Goal: Task Accomplishment & Management: Manage account settings

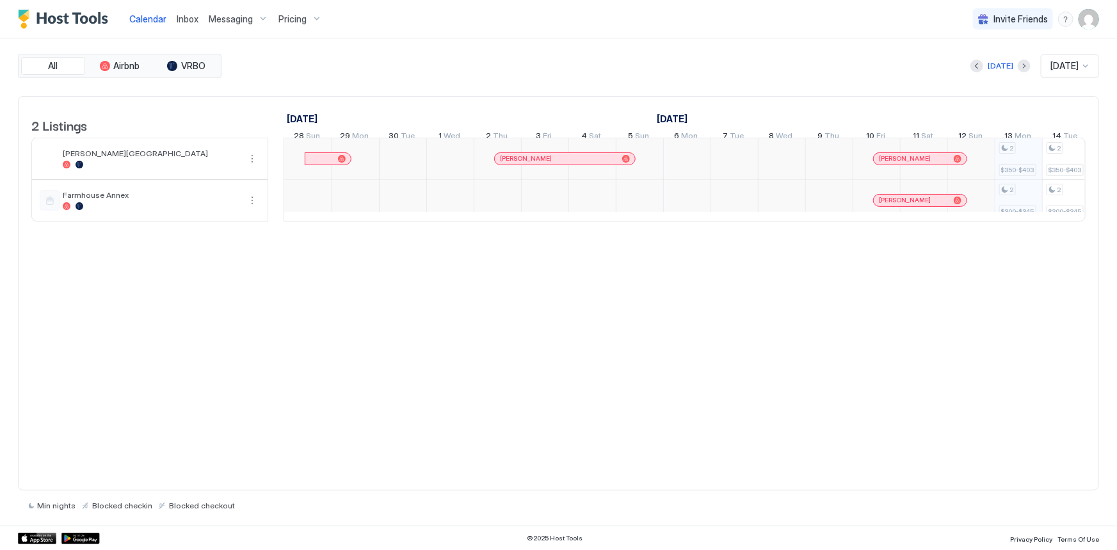
scroll to position [0, 710]
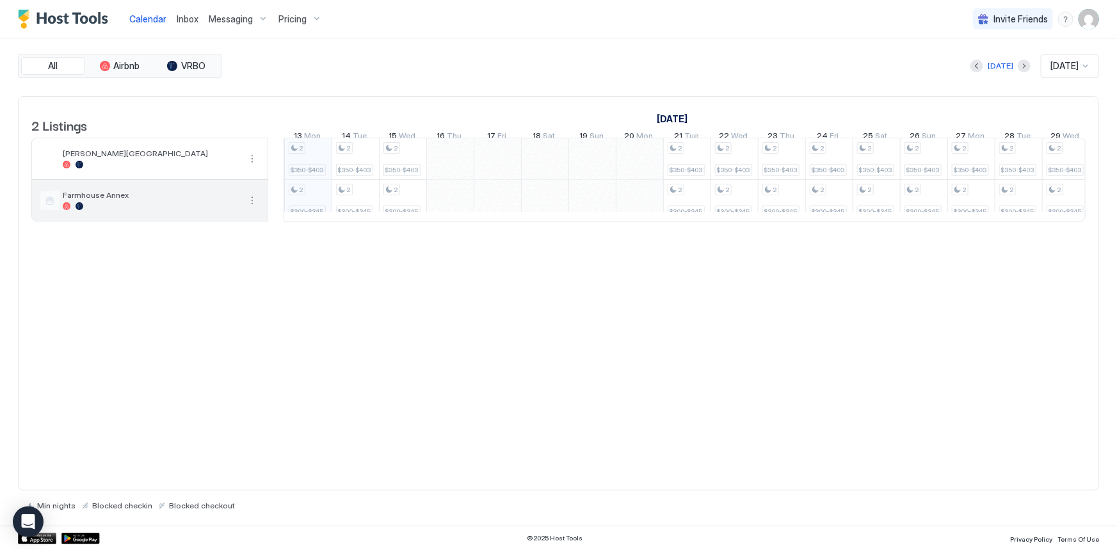
click at [219, 200] on span "Farmhouse Annex" at bounding box center [151, 195] width 177 height 10
click at [235, 15] on span "Messaging" at bounding box center [231, 19] width 44 height 12
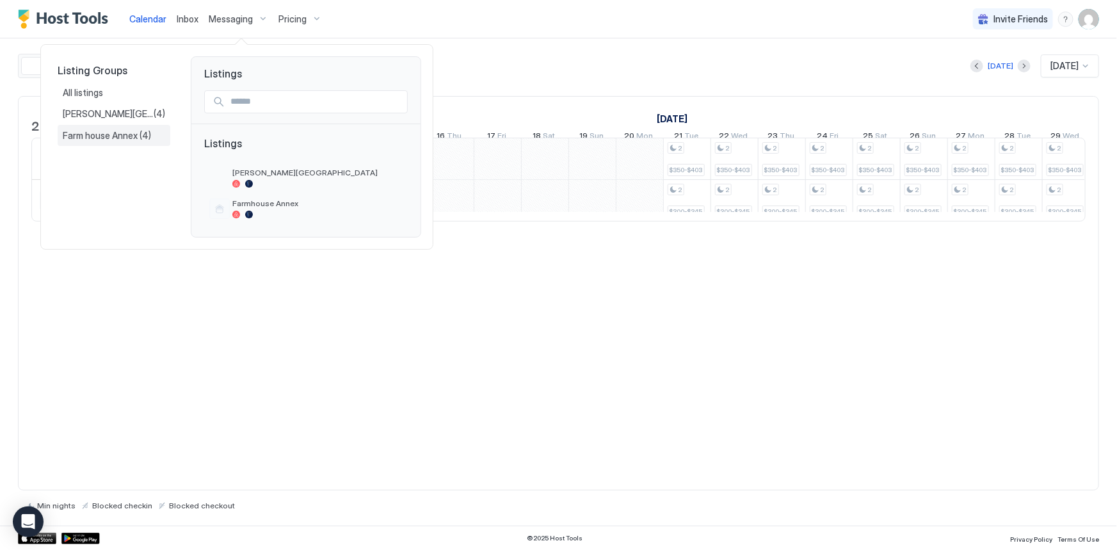
click at [118, 135] on span "Farm house Annex" at bounding box center [101, 136] width 77 height 12
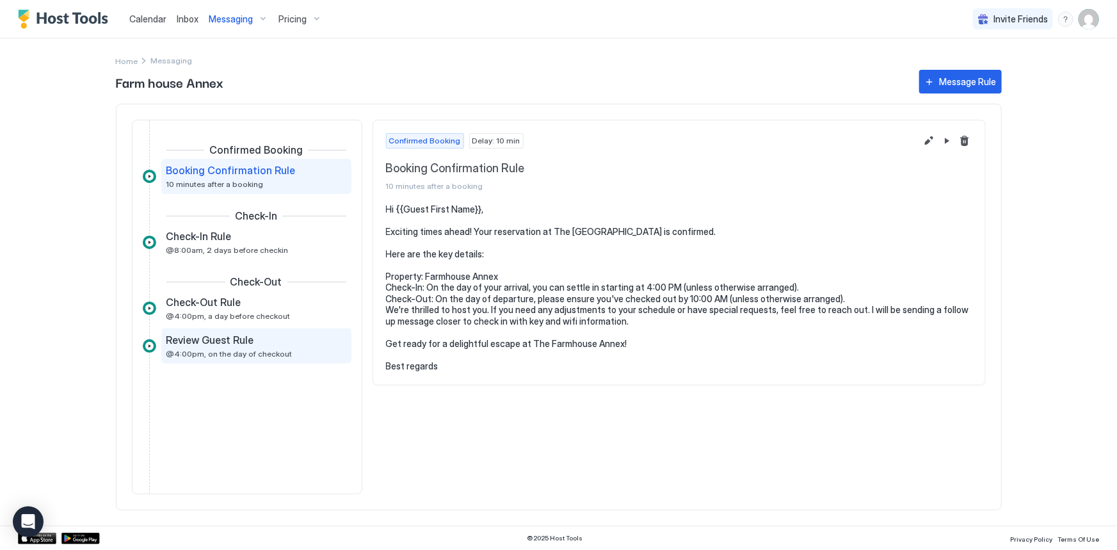
click at [255, 336] on div "Review Guest Rule" at bounding box center [247, 339] width 162 height 13
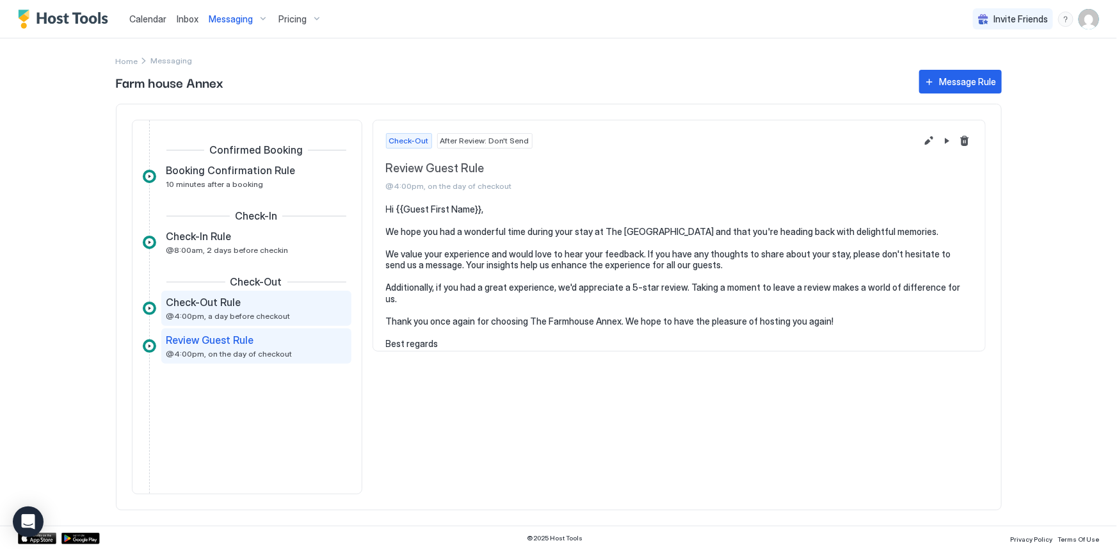
click at [260, 319] on span "@4:00pm, a day before checkout" at bounding box center [228, 316] width 124 height 10
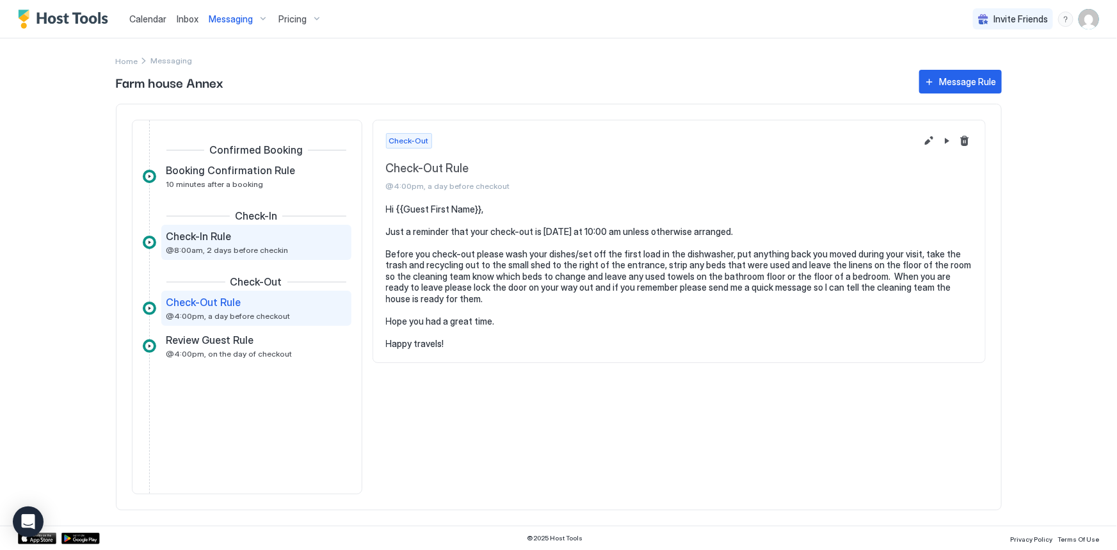
click at [250, 250] on span "@8:00am, 2 days before checkin" at bounding box center [227, 250] width 122 height 10
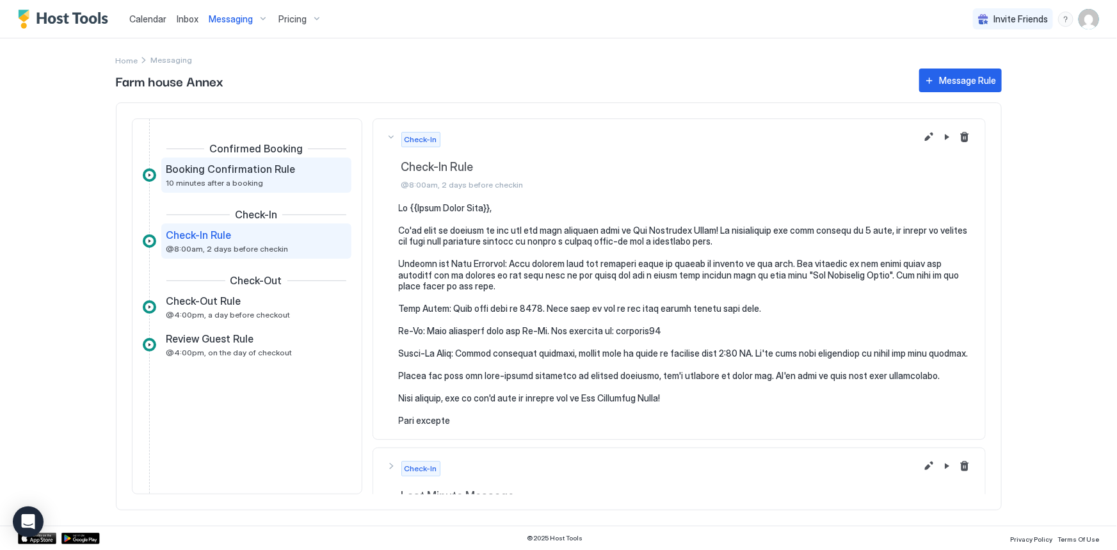
click at [248, 186] on span "10 minutes after a booking" at bounding box center [214, 183] width 97 height 10
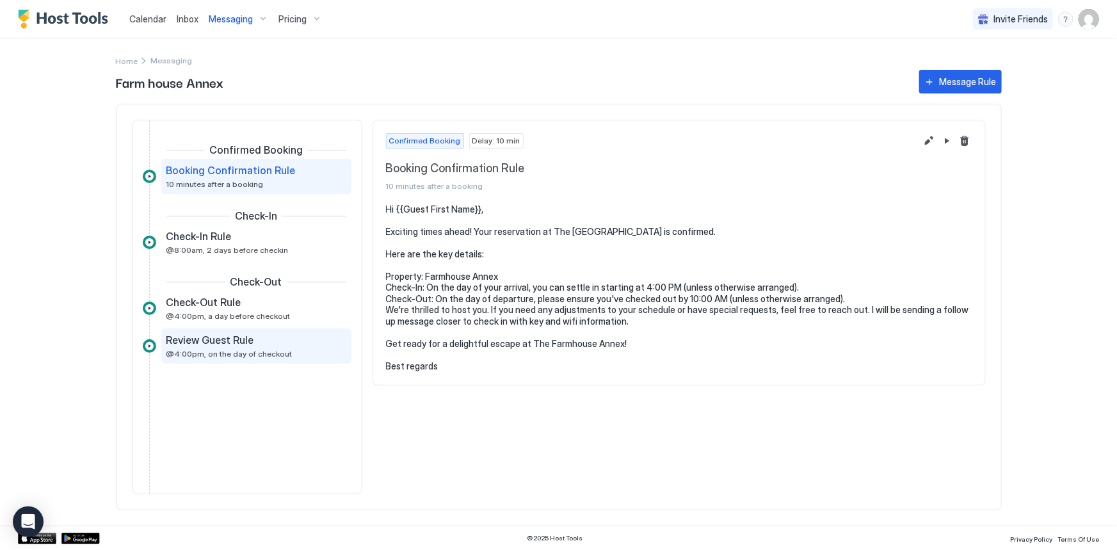
click at [215, 337] on span "Review Guest Rule" at bounding box center [210, 339] width 88 height 13
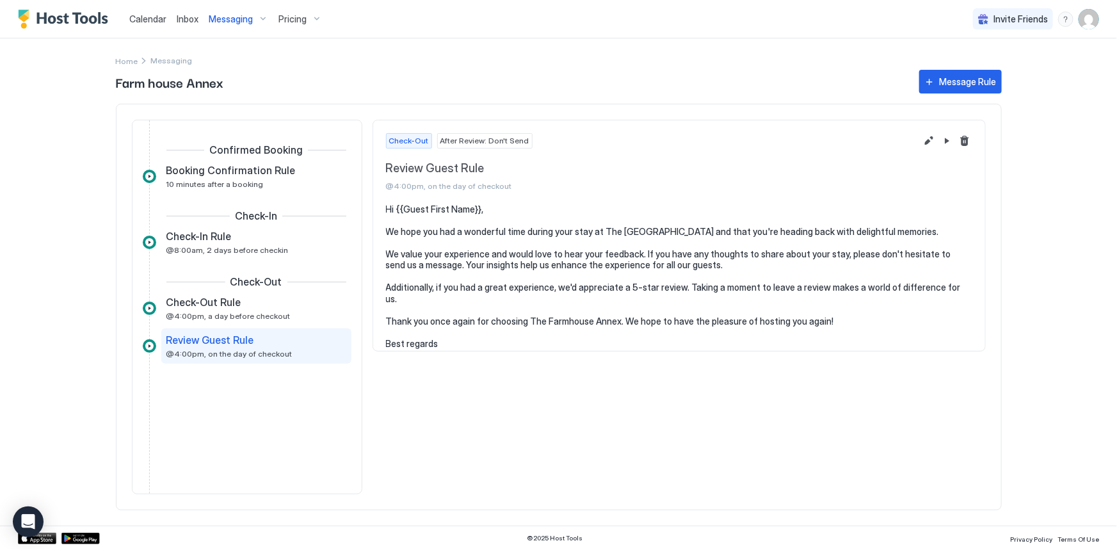
click at [160, 20] on span "Calendar" at bounding box center [147, 18] width 37 height 11
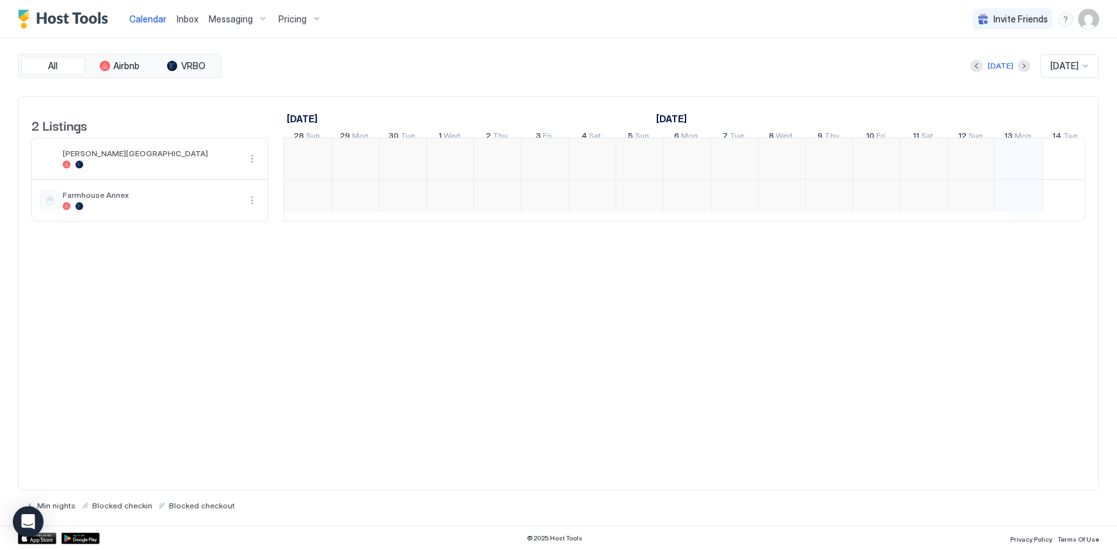
scroll to position [0, 710]
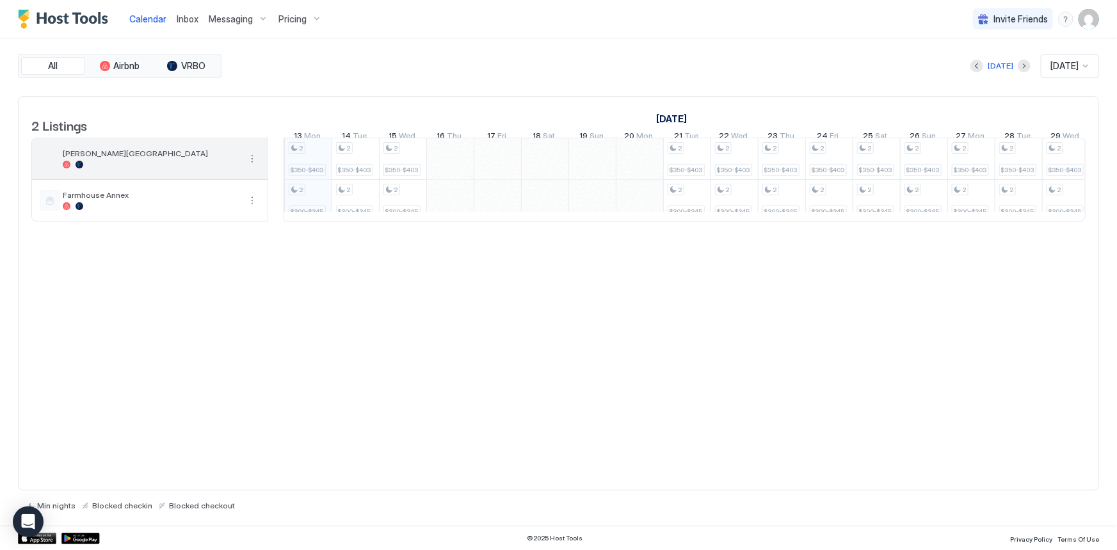
click at [173, 166] on div "[PERSON_NAME][GEOGRAPHIC_DATA]" at bounding box center [151, 158] width 177 height 20
click at [161, 168] on div at bounding box center [151, 165] width 177 height 8
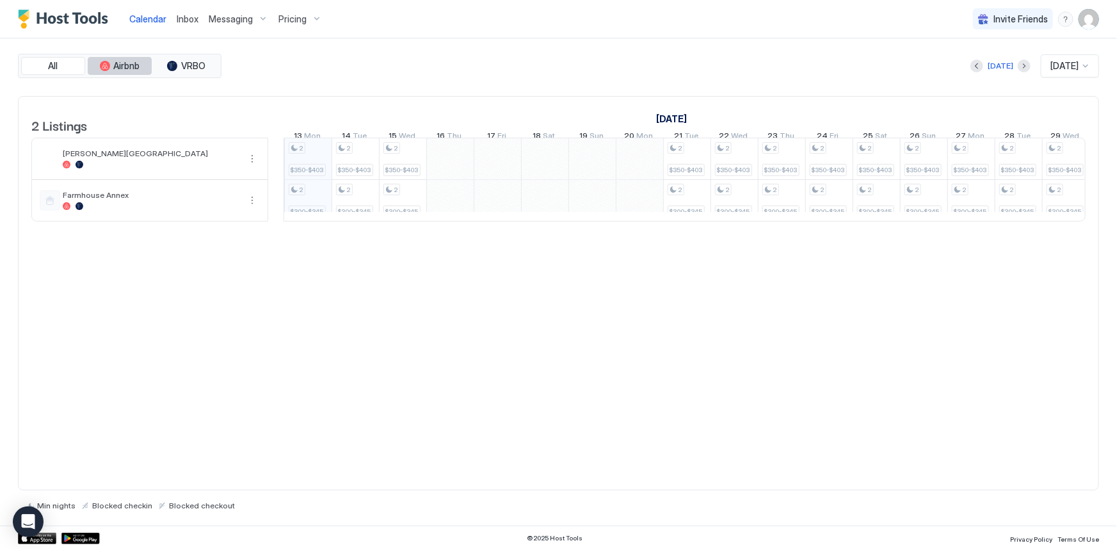
click at [134, 59] on button "Airbnb" at bounding box center [120, 66] width 64 height 18
click at [204, 67] on span "VRBO" at bounding box center [193, 66] width 24 height 12
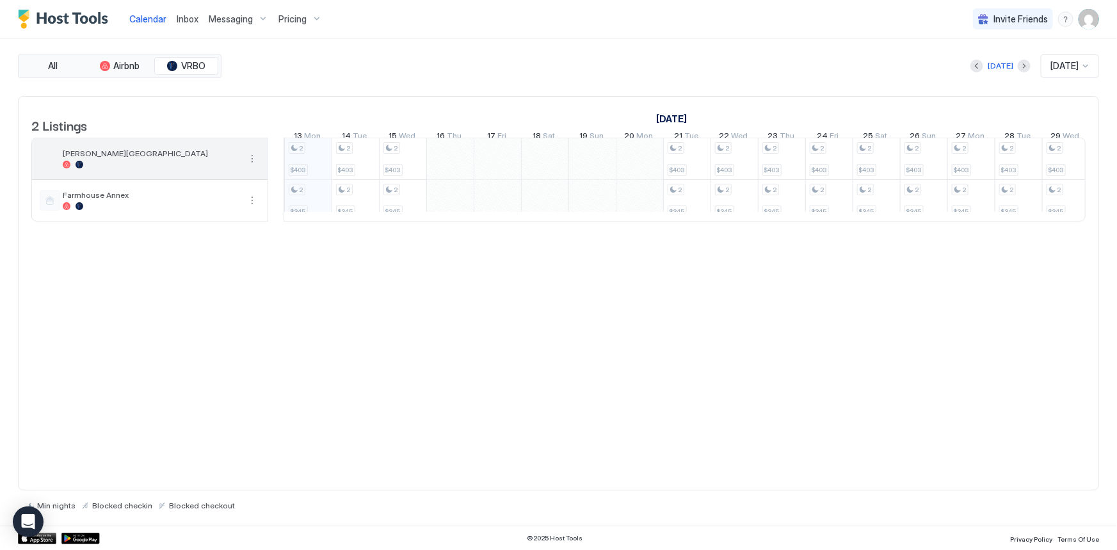
click at [230, 168] on div at bounding box center [151, 165] width 177 height 8
click at [193, 19] on span "Inbox" at bounding box center [188, 18] width 22 height 11
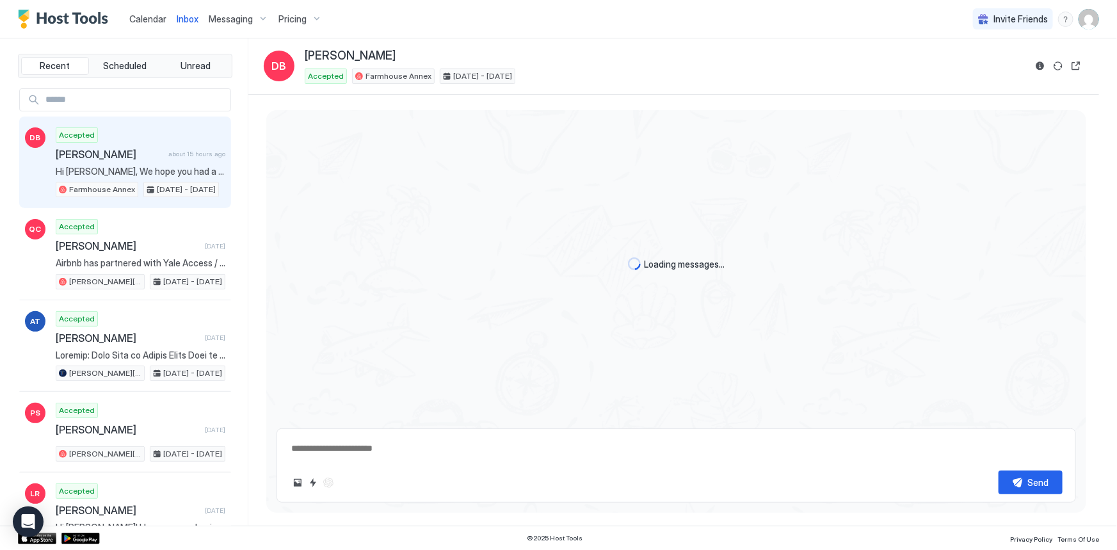
click at [303, 23] on span "Pricing" at bounding box center [292, 19] width 28 height 12
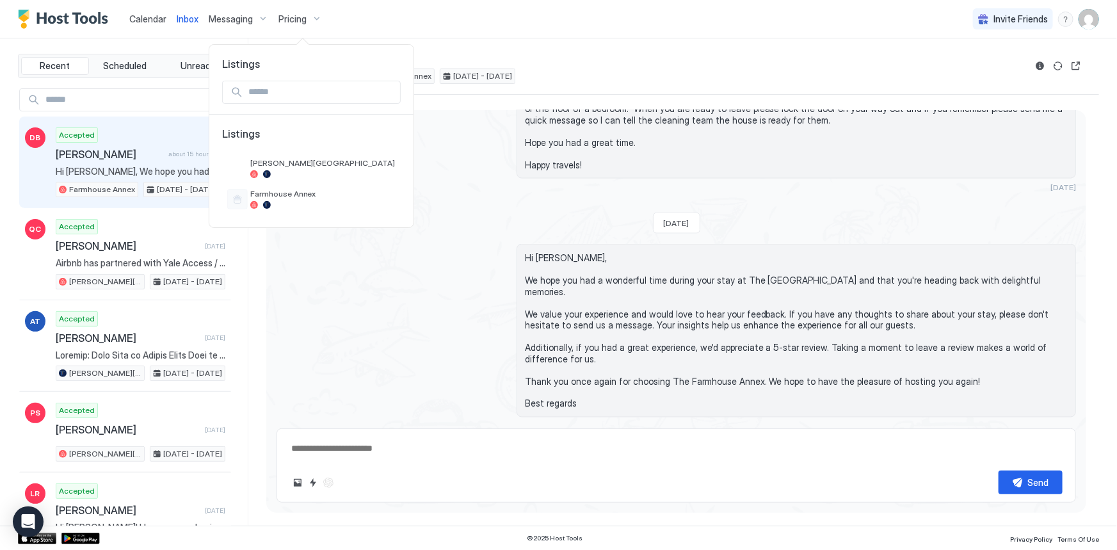
click at [287, 17] on div at bounding box center [558, 275] width 1117 height 550
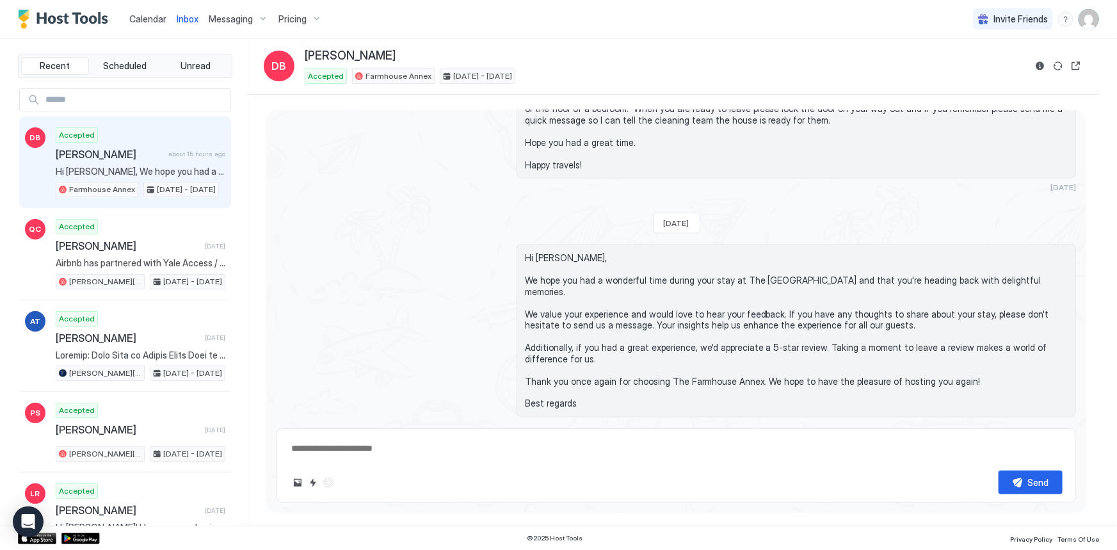
click at [287, 17] on span "Pricing" at bounding box center [292, 19] width 28 height 12
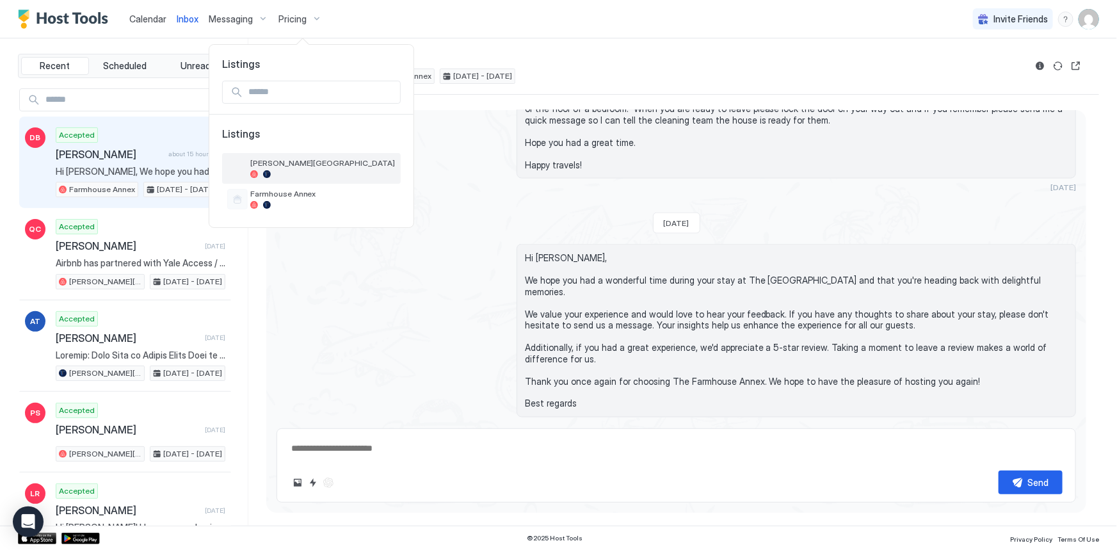
type textarea "*"
click at [263, 172] on div at bounding box center [267, 174] width 8 height 8
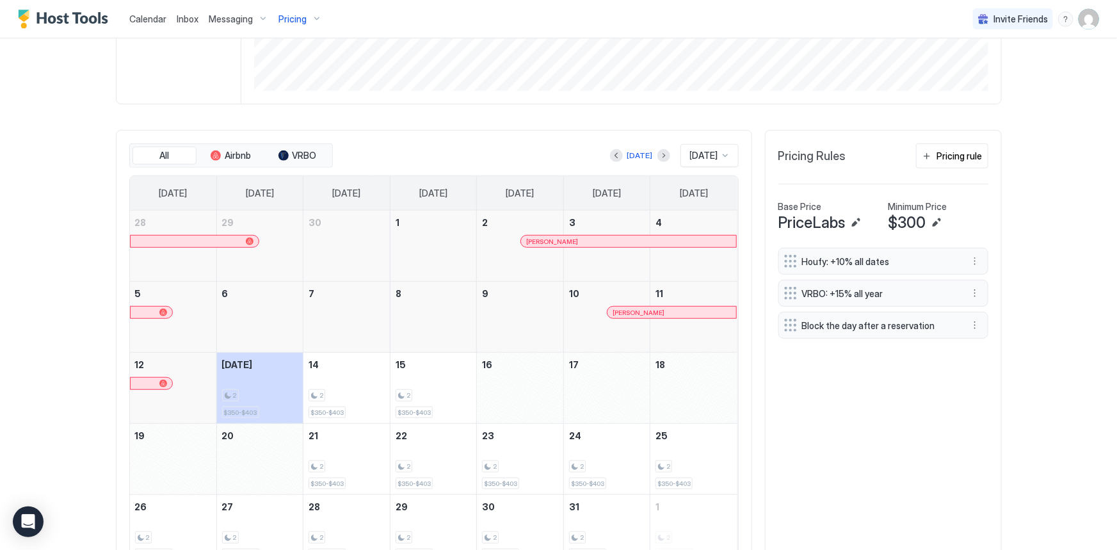
scroll to position [299, 0]
click at [953, 155] on div "Pricing rule" at bounding box center [959, 154] width 45 height 13
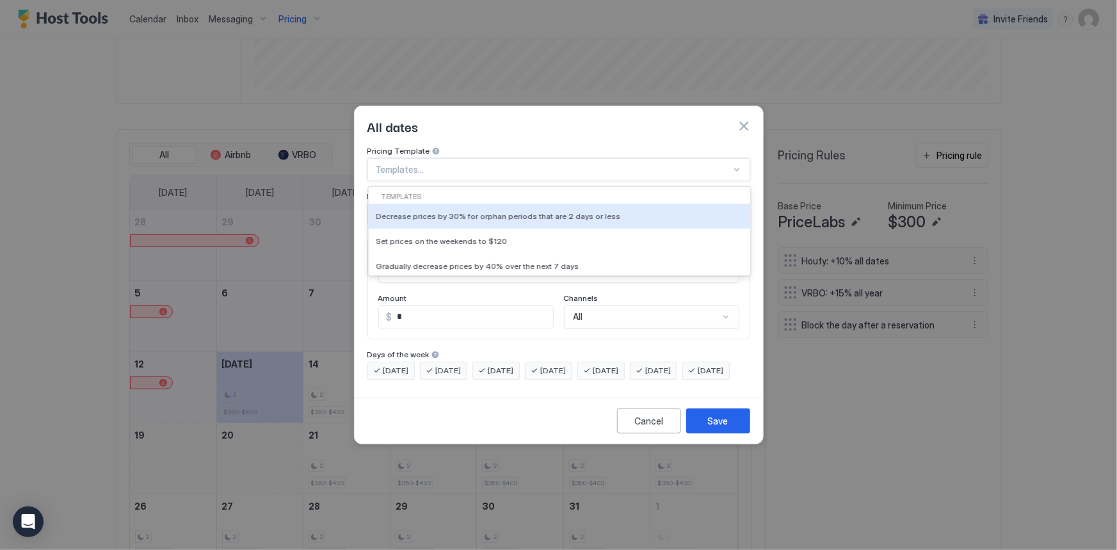
click at [540, 164] on div at bounding box center [553, 170] width 355 height 12
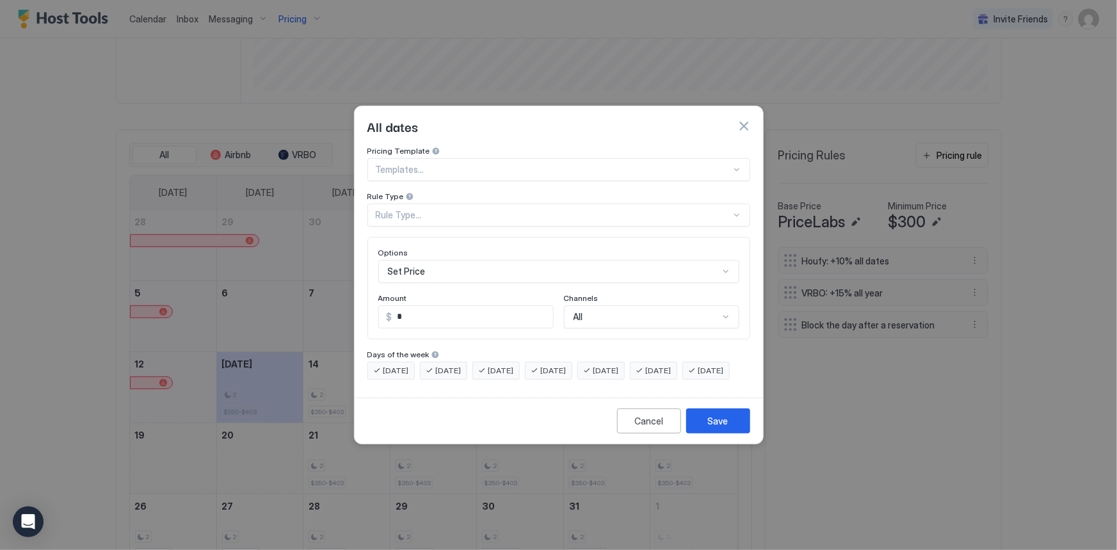
click at [358, 245] on div "Pricing Template Templates... Rule Type Rule Type... Options Set Price Amount $…" at bounding box center [559, 269] width 408 height 246
click at [399, 209] on div "Rule Type..." at bounding box center [553, 215] width 355 height 12
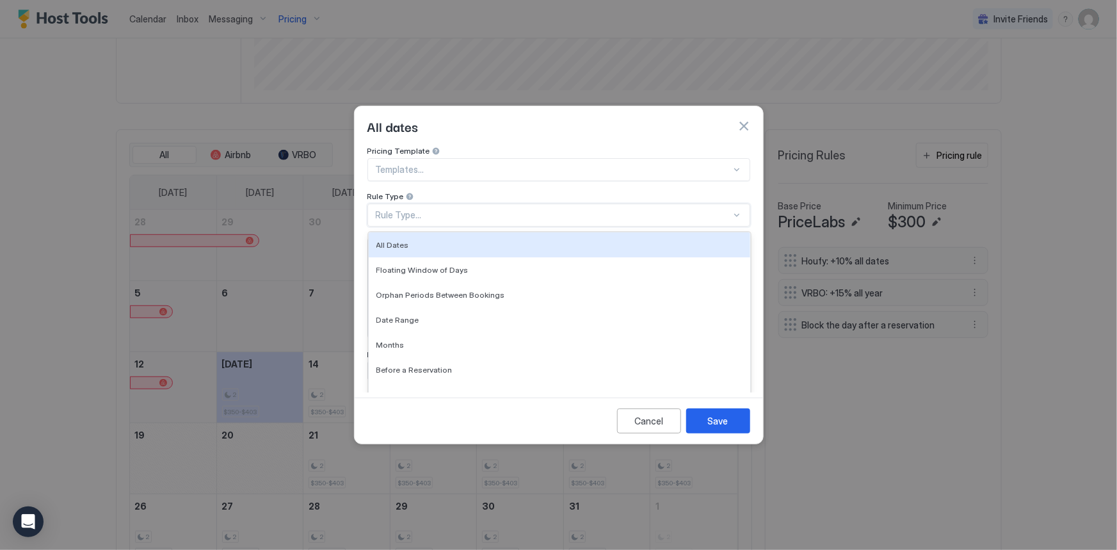
click at [369, 203] on div "Rule Type..." at bounding box center [558, 214] width 383 height 23
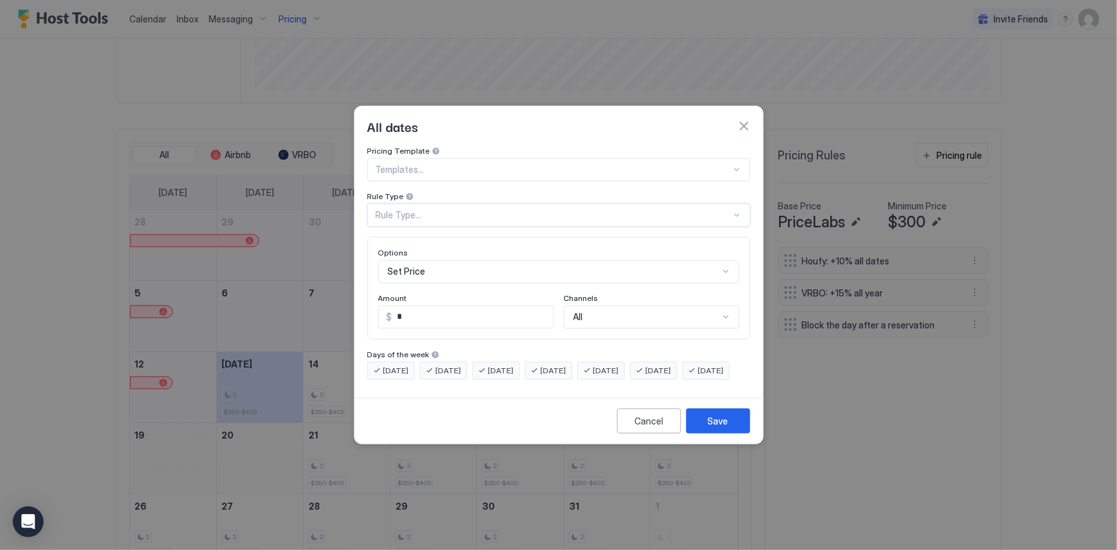
scroll to position [65, 0]
click at [433, 260] on div "Set Price" at bounding box center [558, 271] width 361 height 23
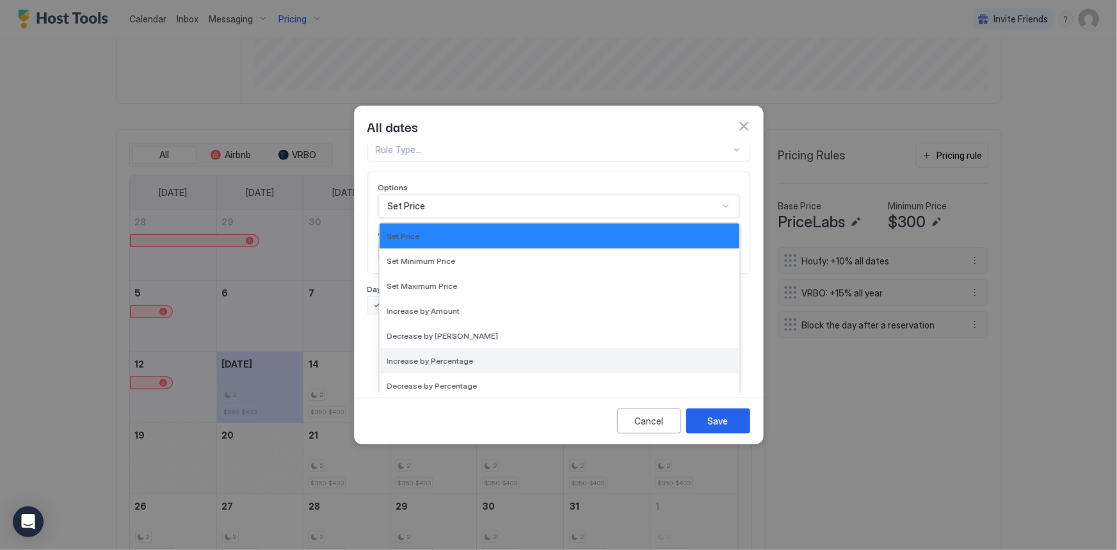
click at [460, 348] on div "Increase by Percentage" at bounding box center [559, 360] width 360 height 25
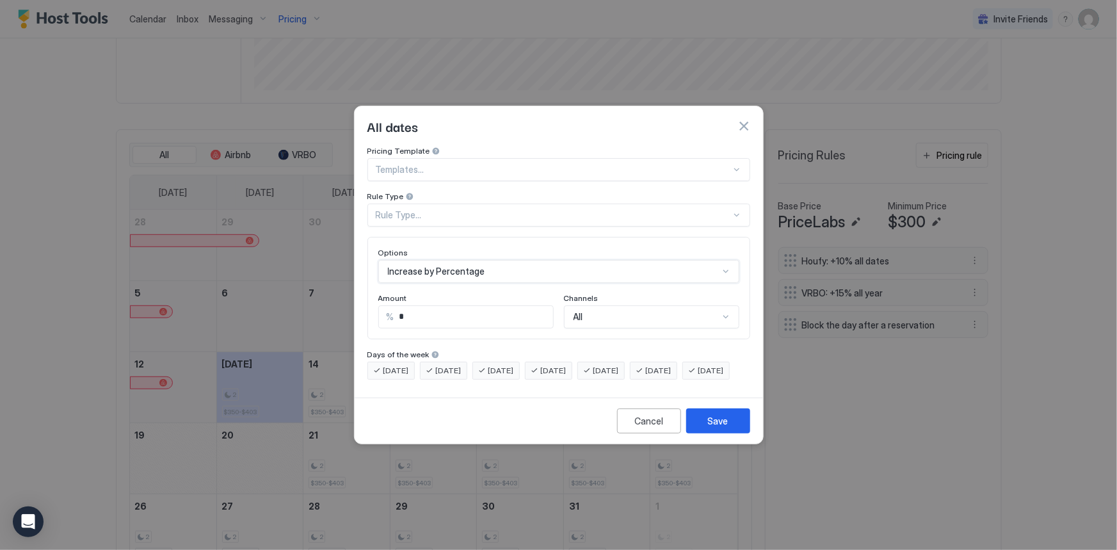
click at [454, 314] on input "*" at bounding box center [473, 317] width 159 height 22
type input "*"
type input "**"
click at [622, 305] on div "All" at bounding box center [651, 316] width 175 height 23
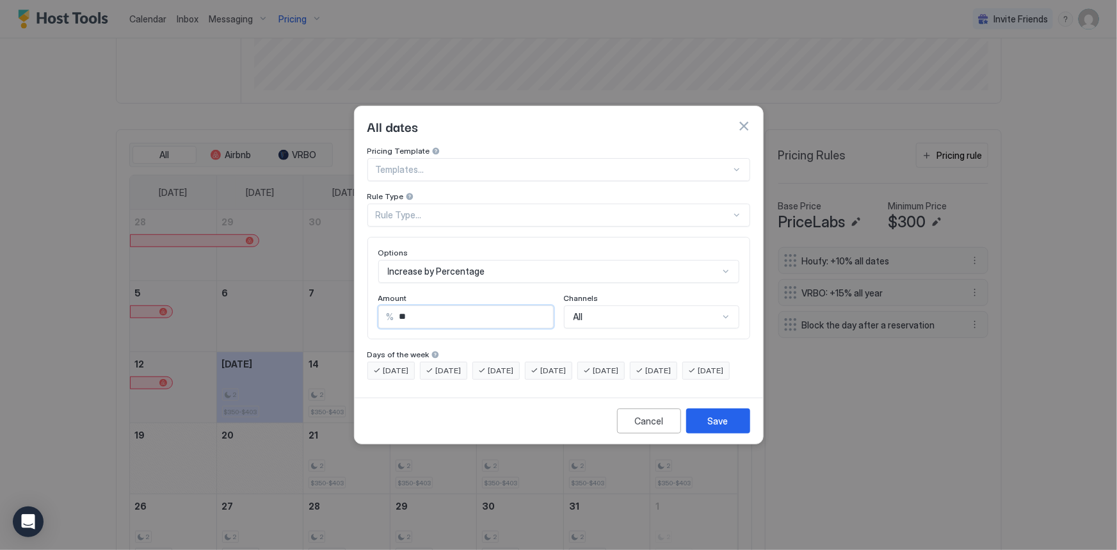
scroll to position [20, 0]
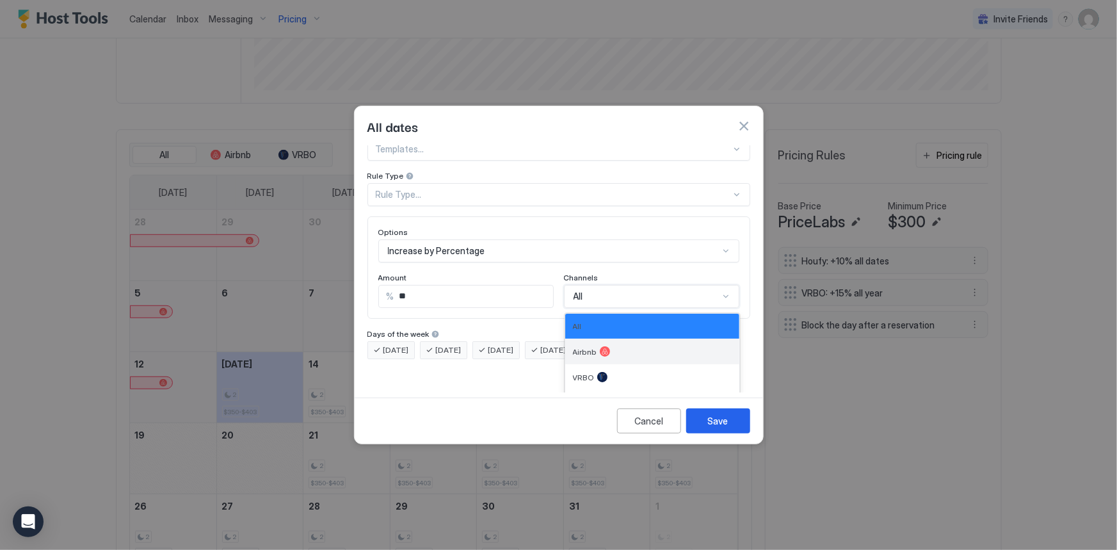
click at [607, 346] on div "Airbnb" at bounding box center [652, 351] width 159 height 10
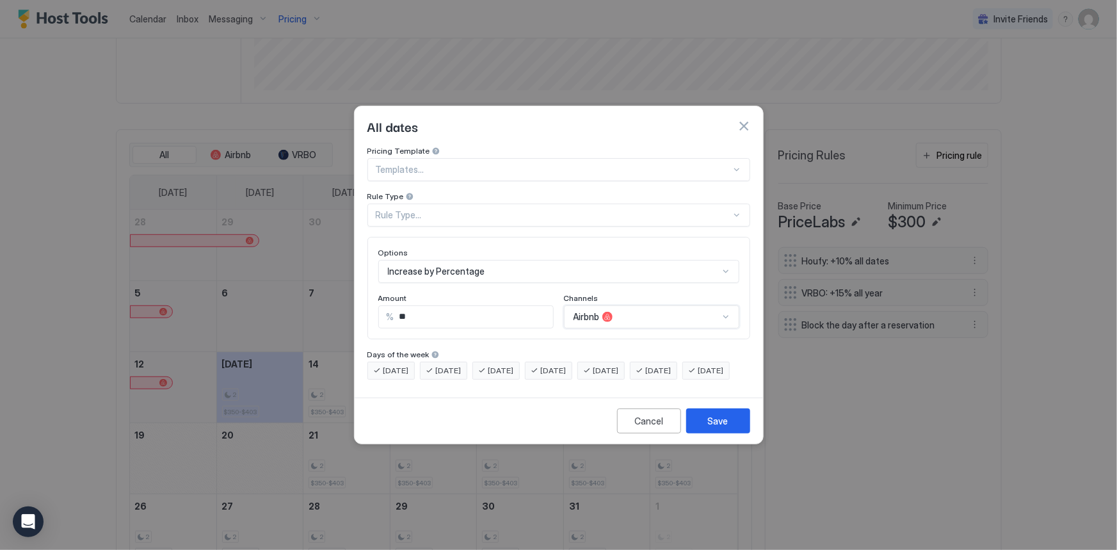
scroll to position [0, 0]
click at [706, 429] on button "Save" at bounding box center [718, 420] width 64 height 25
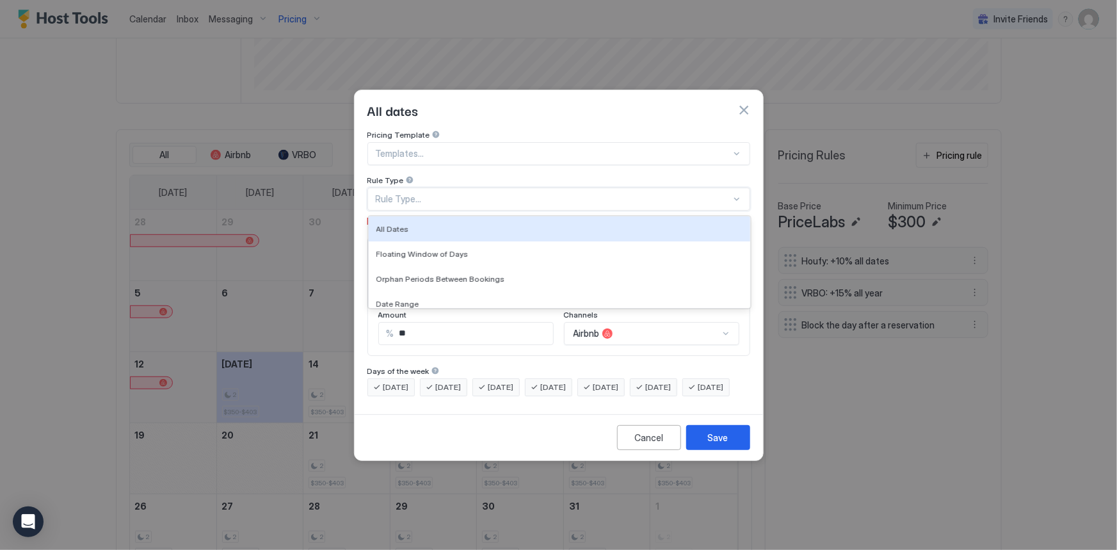
click at [427, 193] on div "Rule Type..." at bounding box center [553, 199] width 355 height 12
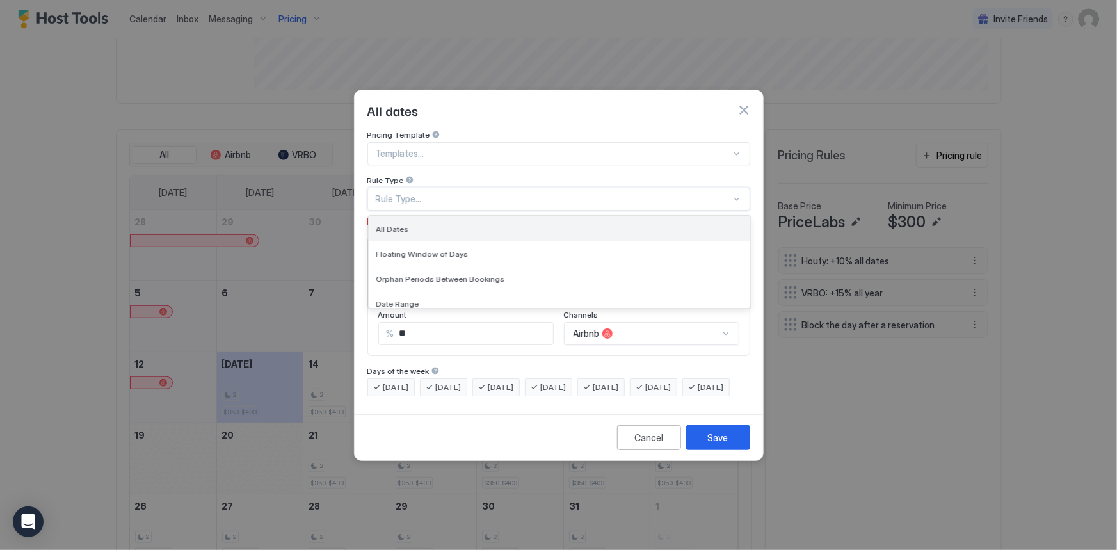
click at [418, 224] on div "All Dates" at bounding box center [559, 229] width 366 height 10
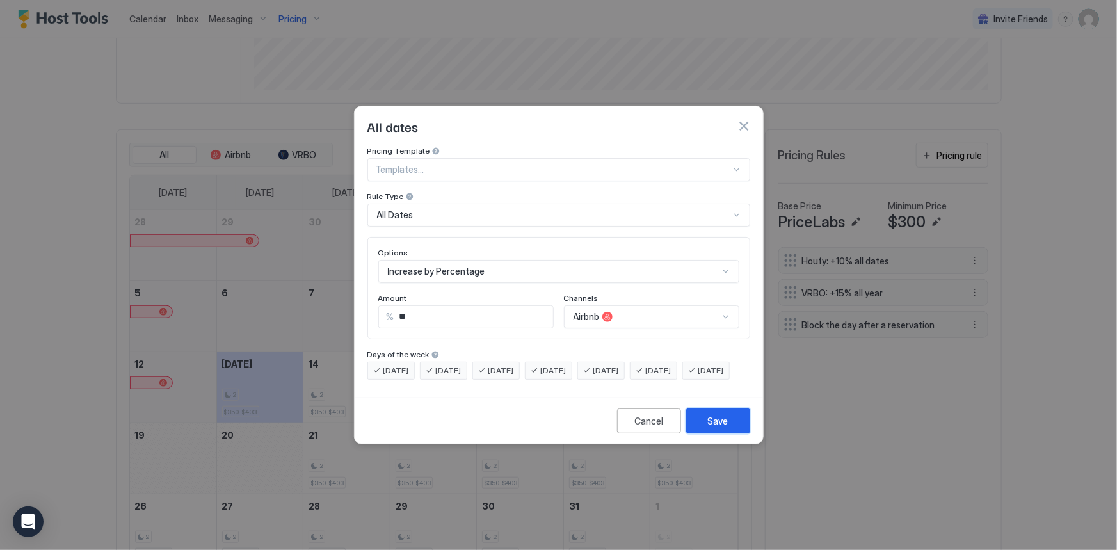
click at [708, 425] on div "Save" at bounding box center [718, 420] width 20 height 13
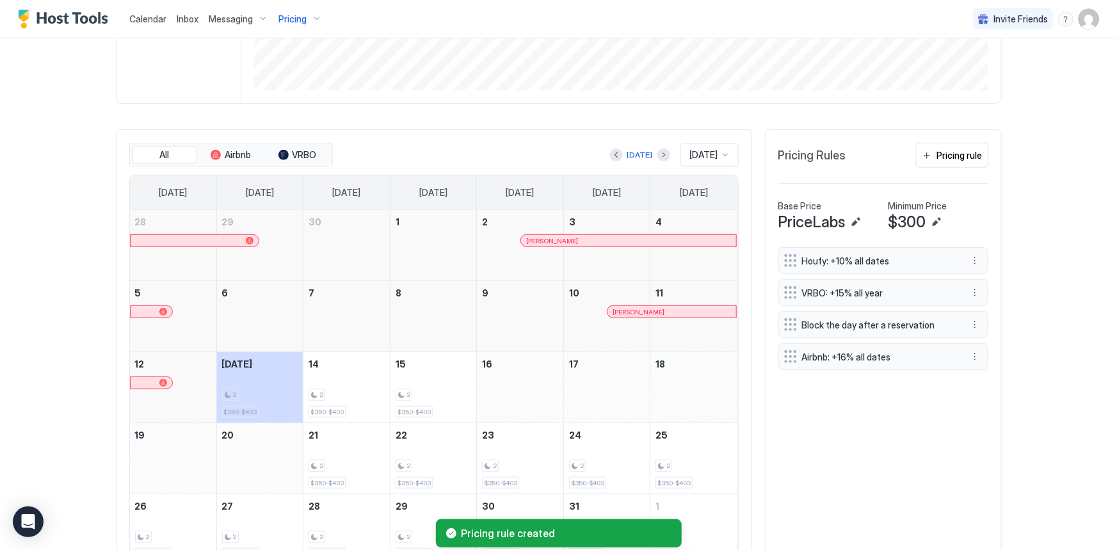
click at [845, 286] on div "VRBO: +15% all year" at bounding box center [873, 292] width 178 height 13
click at [850, 351] on span "Airbnb: +16% all dates" at bounding box center [878, 357] width 152 height 12
click at [969, 352] on button "More options" at bounding box center [974, 356] width 15 height 15
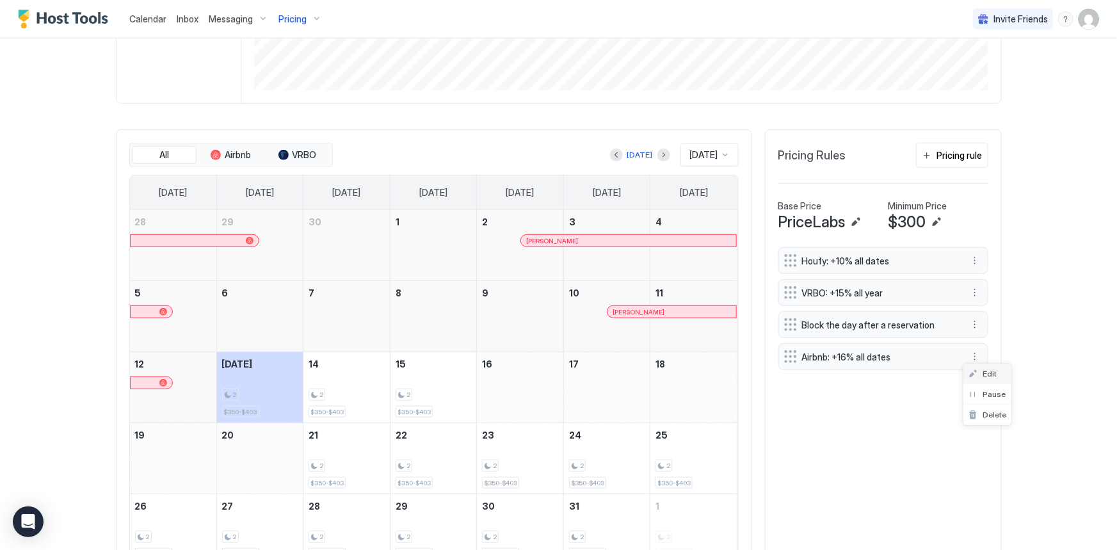
click at [986, 379] on div "Edit" at bounding box center [987, 373] width 48 height 20
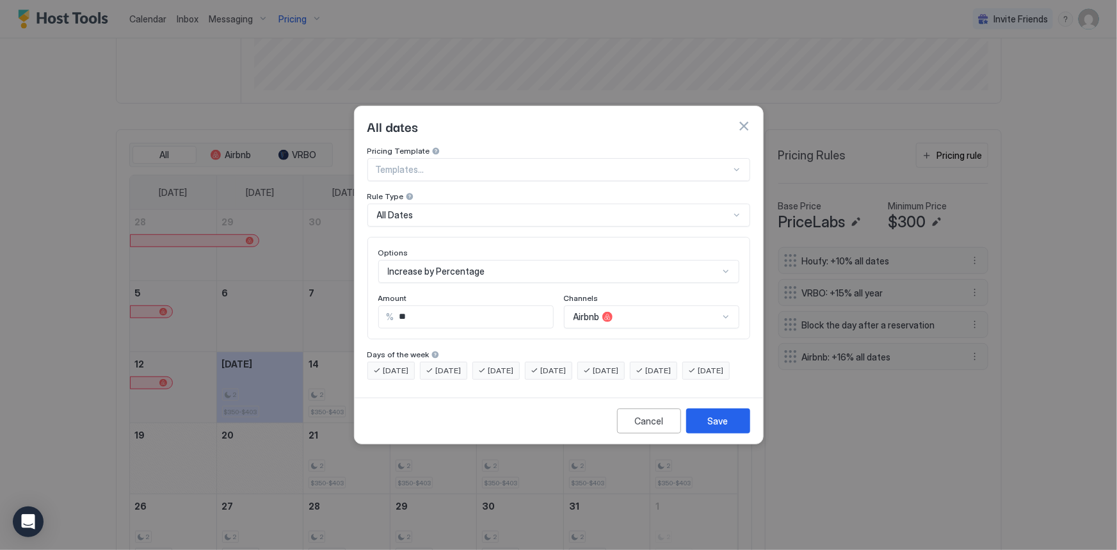
click at [498, 209] on div "All Dates" at bounding box center [553, 215] width 353 height 12
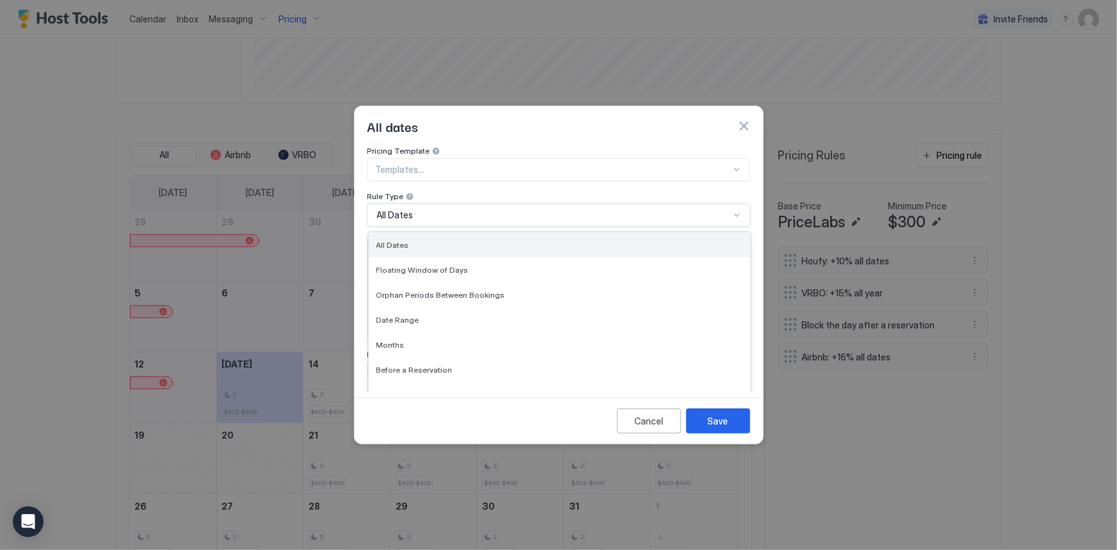
click at [461, 240] on div "All Dates" at bounding box center [559, 245] width 366 height 10
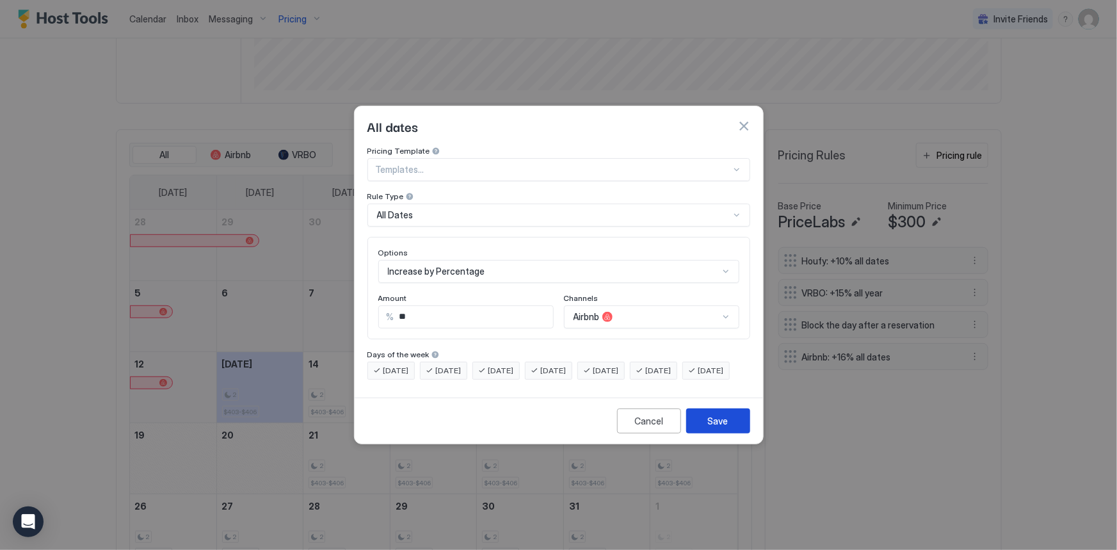
click at [727, 427] on div "Save" at bounding box center [718, 420] width 20 height 13
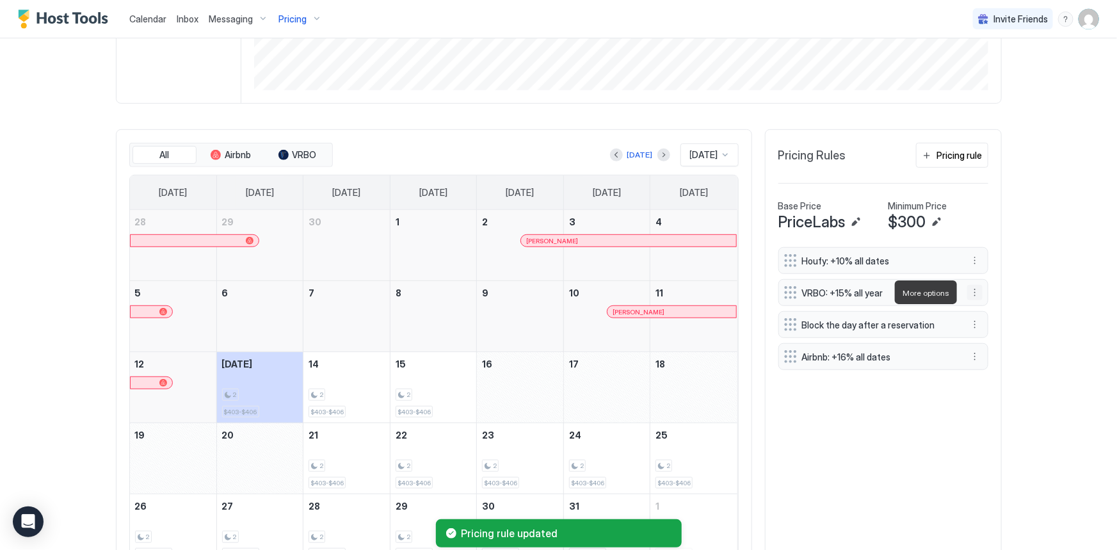
click at [973, 294] on button "More options" at bounding box center [974, 292] width 15 height 15
click at [980, 317] on div "Edit" at bounding box center [987, 310] width 48 height 20
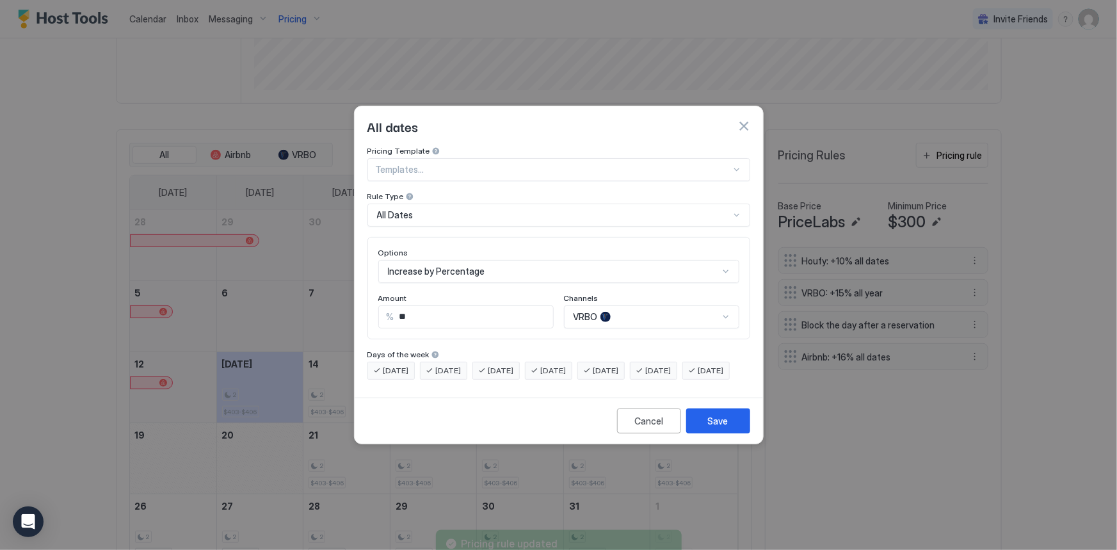
click at [483, 209] on div "All Dates" at bounding box center [553, 215] width 353 height 12
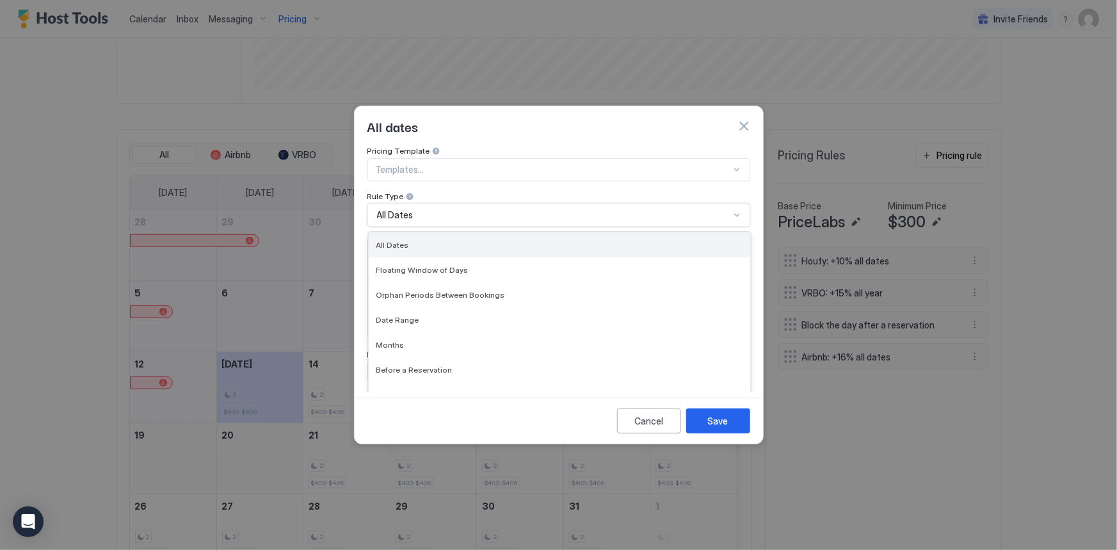
click at [470, 240] on div "All Dates" at bounding box center [559, 245] width 366 height 10
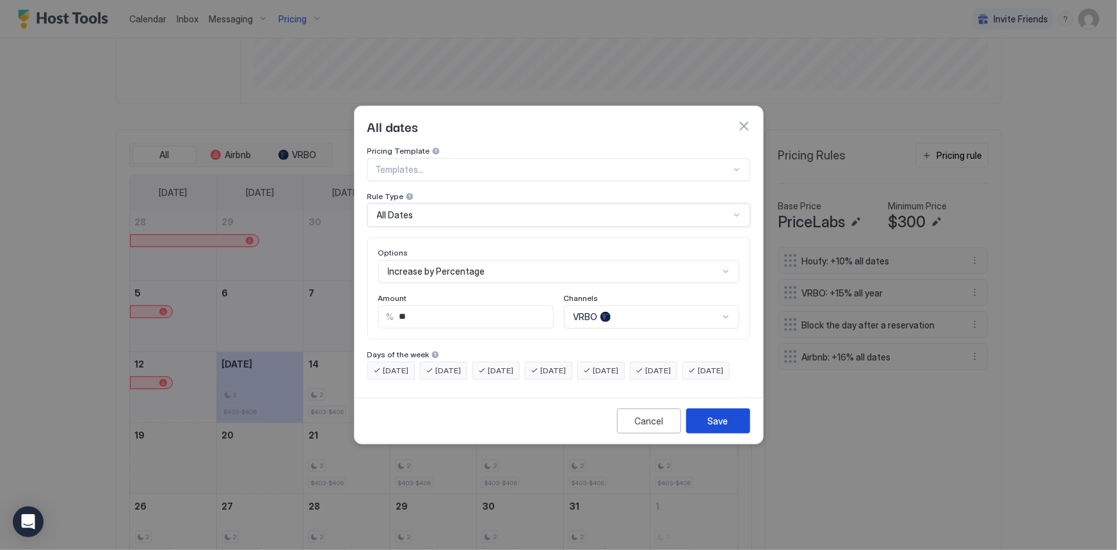
click at [706, 430] on button "Save" at bounding box center [718, 420] width 64 height 25
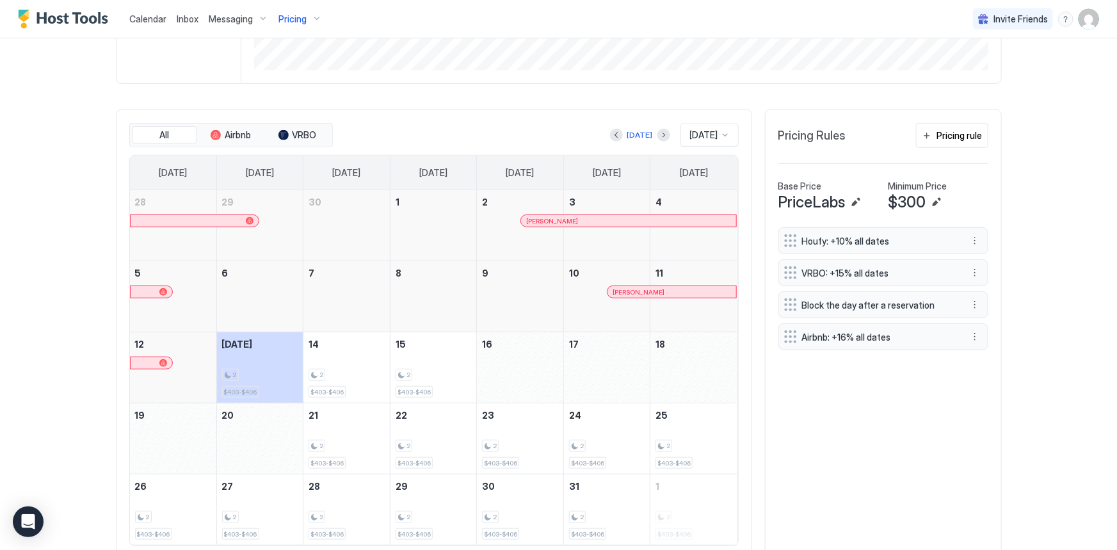
scroll to position [363, 0]
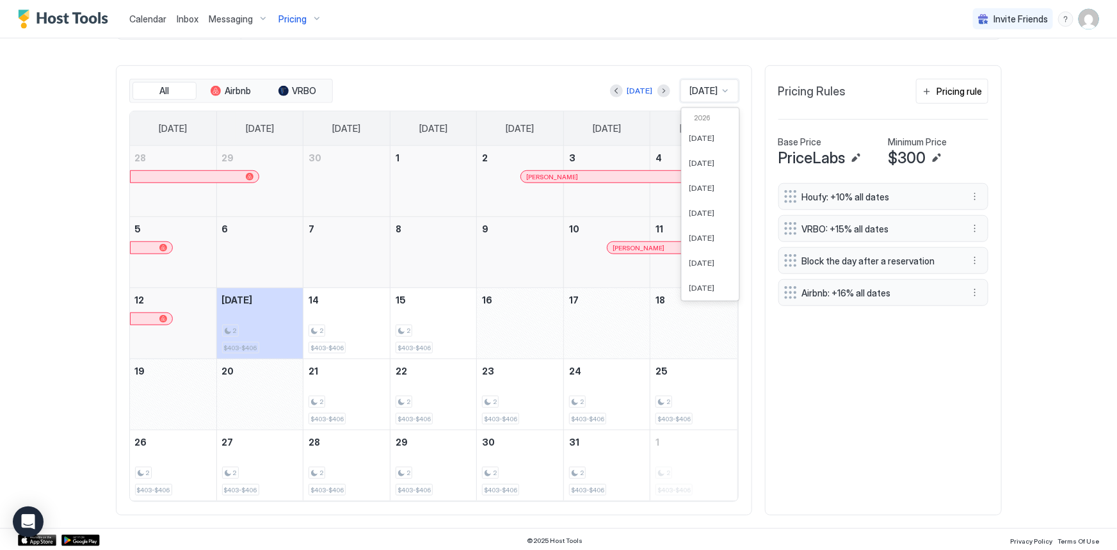
click at [723, 91] on div at bounding box center [725, 91] width 10 height 10
click at [781, 353] on div "Houfy: +10% all dates VRBO: +15% all dates Block the day after a reservation Ai…" at bounding box center [883, 342] width 210 height 319
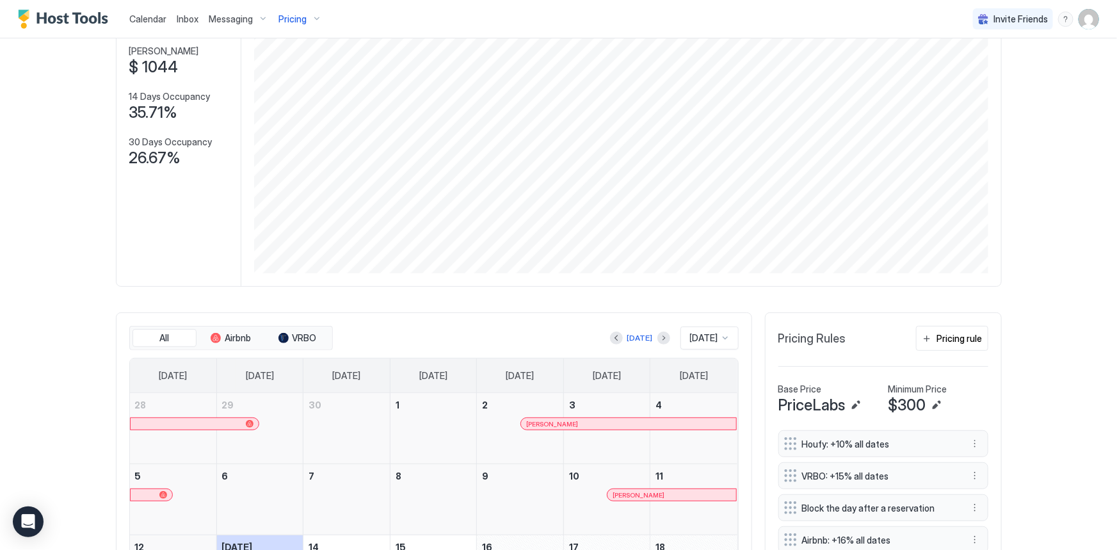
scroll to position [0, 0]
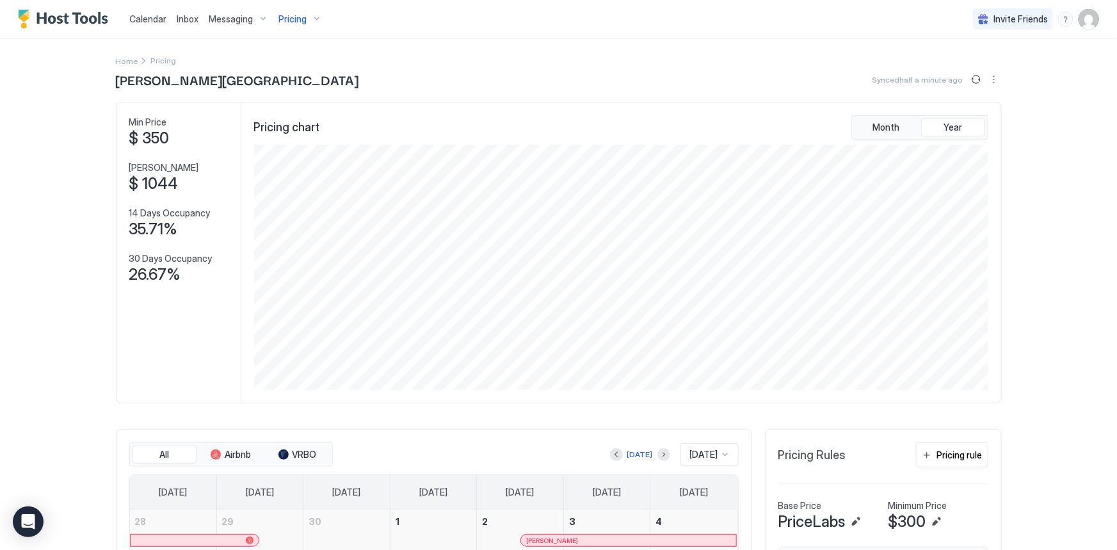
click at [282, 19] on span "Pricing" at bounding box center [292, 19] width 28 height 12
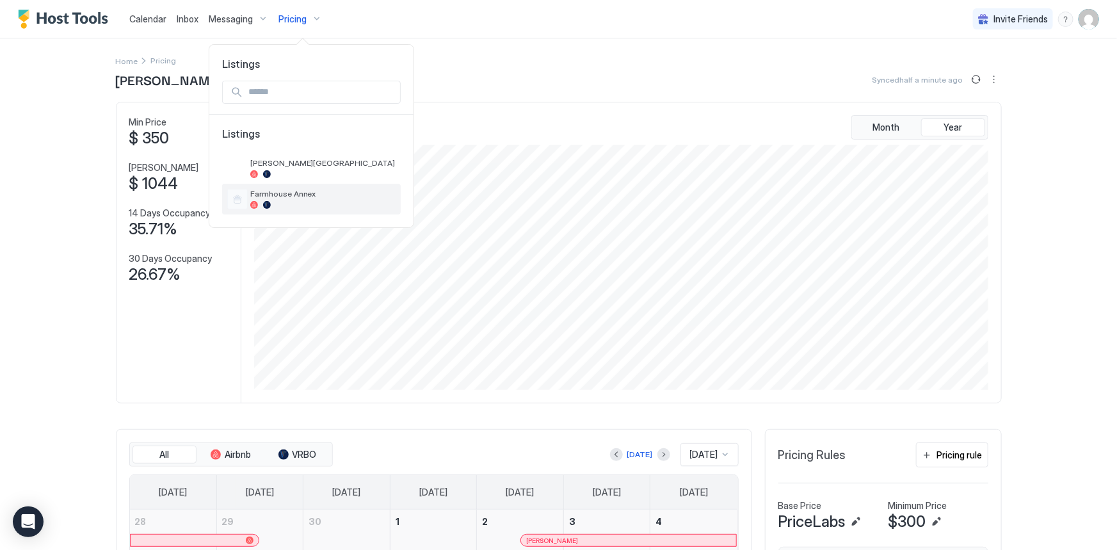
click at [308, 202] on div at bounding box center [322, 205] width 145 height 8
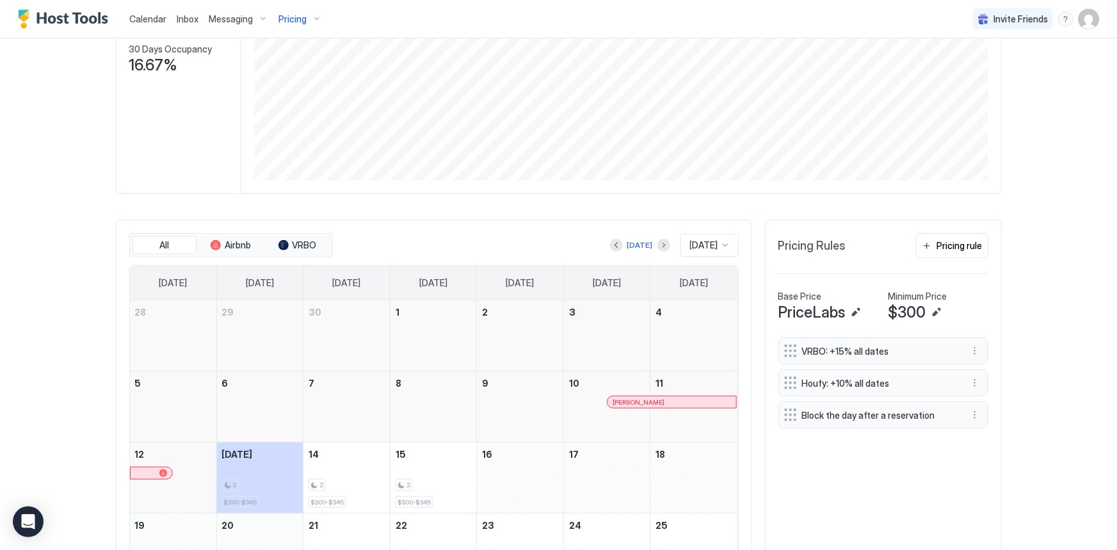
scroll to position [211, 0]
click at [948, 234] on button "Pricing rule" at bounding box center [952, 244] width 72 height 25
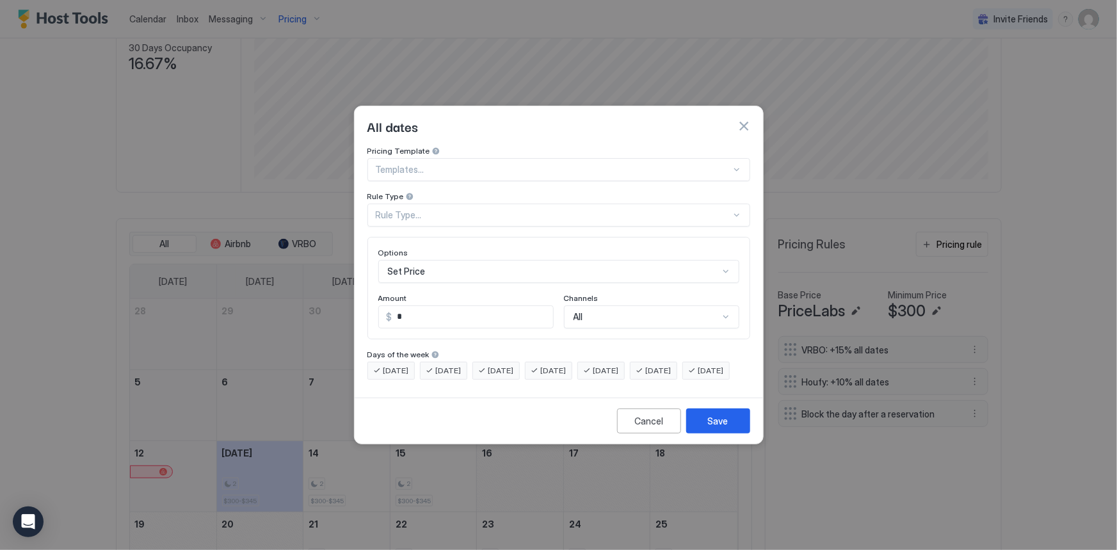
click at [528, 210] on div "Rule Type..." at bounding box center [558, 214] width 383 height 23
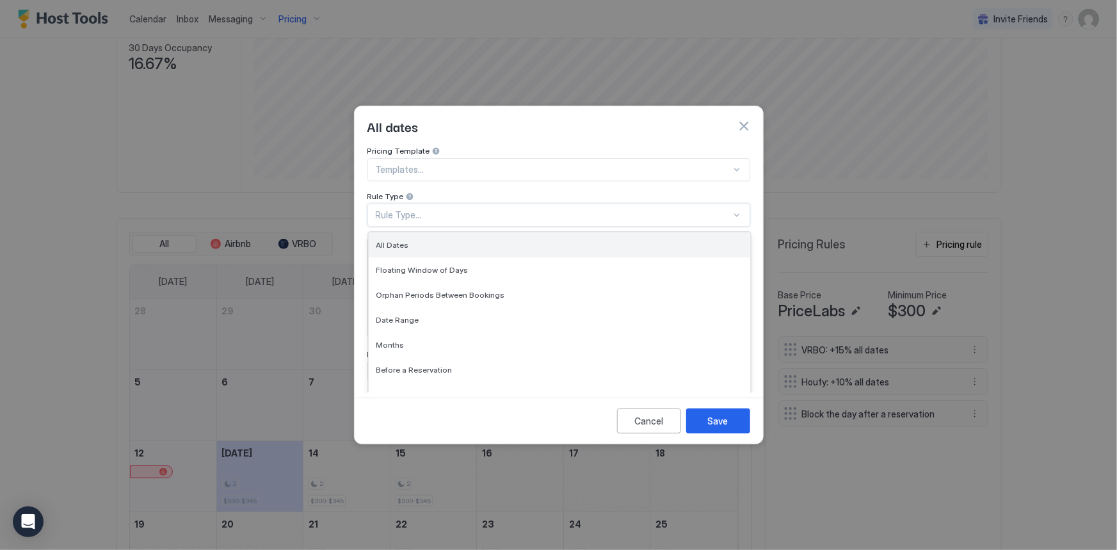
click at [511, 240] on div "All Dates" at bounding box center [559, 245] width 366 height 10
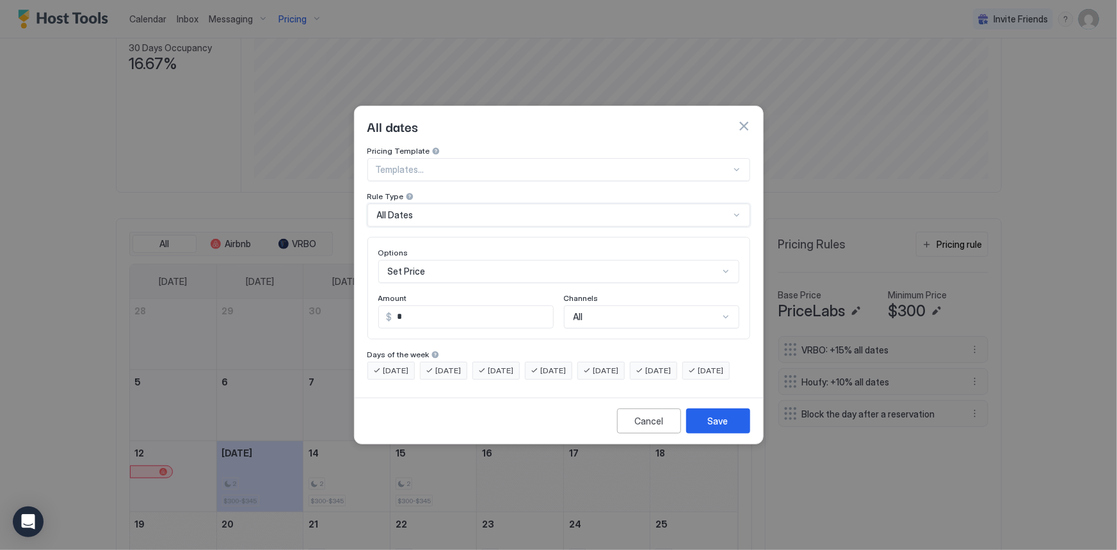
click at [500, 260] on div "Set Price" at bounding box center [558, 271] width 361 height 23
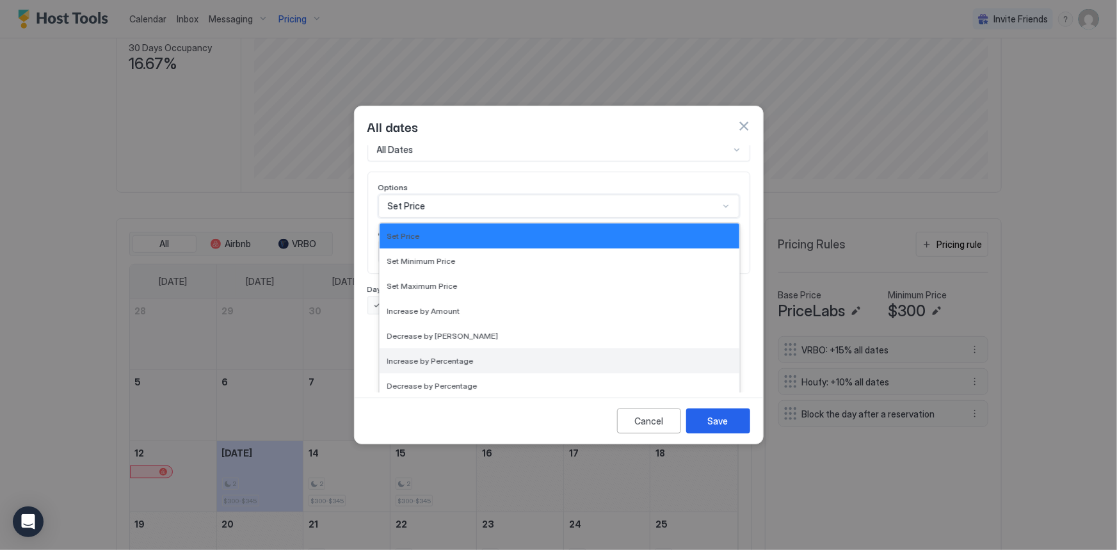
click at [480, 356] on div "Increase by Percentage" at bounding box center [559, 361] width 344 height 10
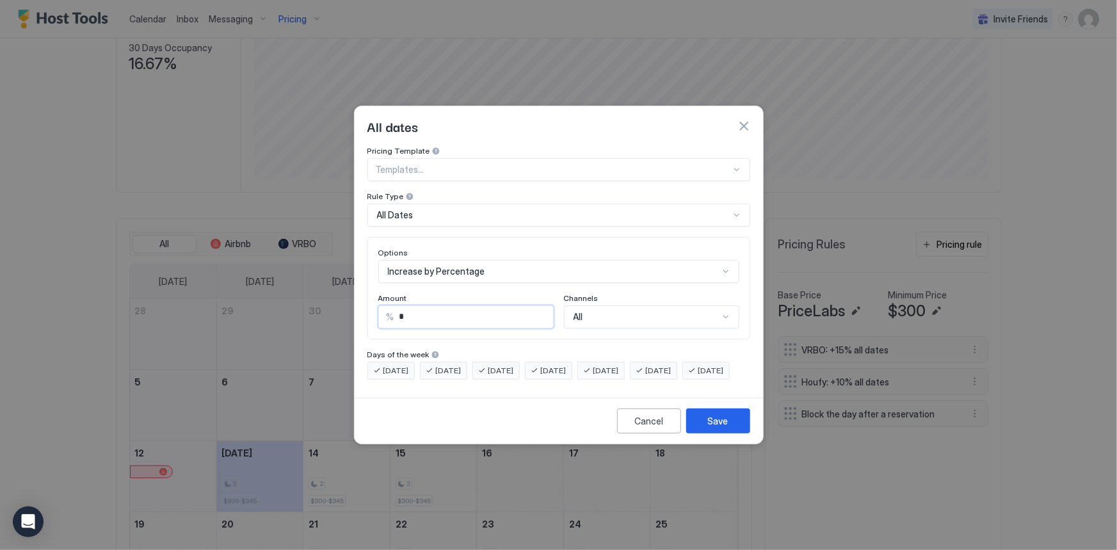
click at [462, 306] on input "*" at bounding box center [473, 317] width 159 height 22
drag, startPoint x: 461, startPoint y: 307, endPoint x: 388, endPoint y: 303, distance: 72.4
click at [388, 305] on div "% *" at bounding box center [465, 316] width 175 height 23
type input "**"
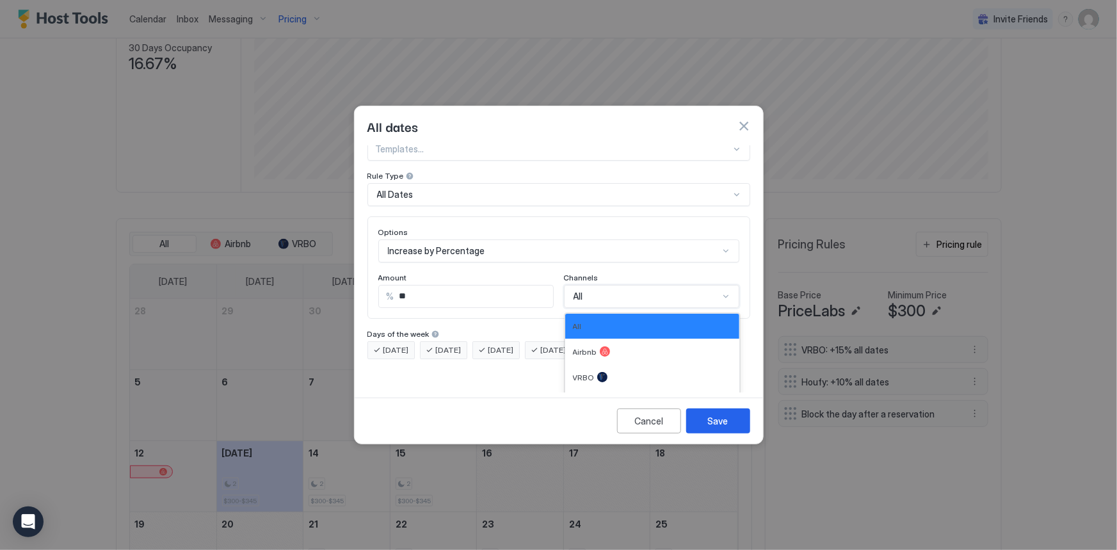
click at [593, 308] on div "4 results available. Use Up and Down to choose options, press Enter to select t…" at bounding box center [651, 296] width 175 height 23
click at [605, 346] on div "Airbnb" at bounding box center [652, 352] width 174 height 26
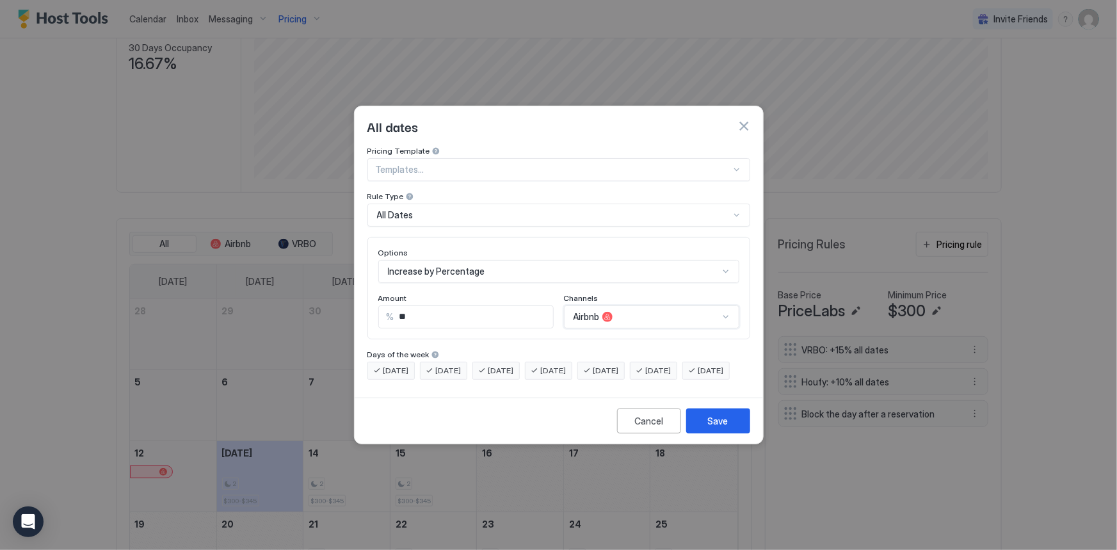
scroll to position [0, 0]
click at [695, 427] on button "Save" at bounding box center [718, 420] width 64 height 25
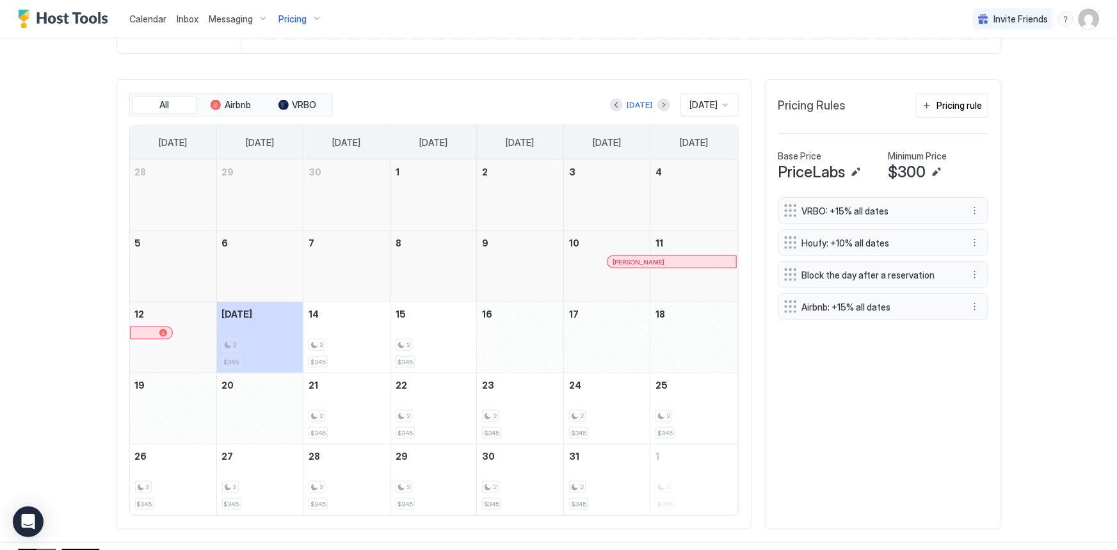
scroll to position [363, 0]
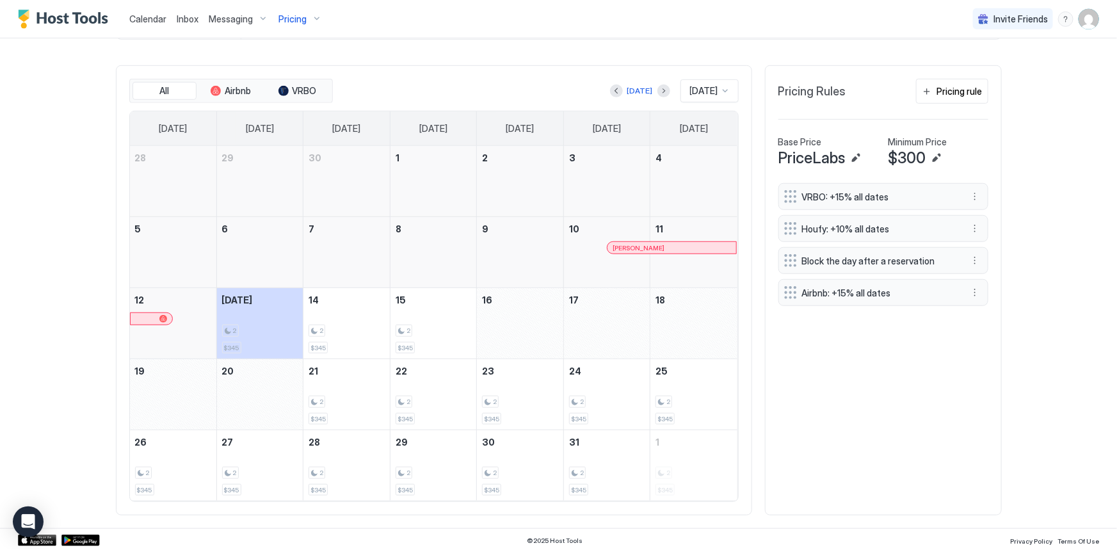
click at [166, 20] on div "Calendar" at bounding box center [147, 19] width 47 height 24
click at [153, 18] on span "Calendar" at bounding box center [147, 18] width 37 height 11
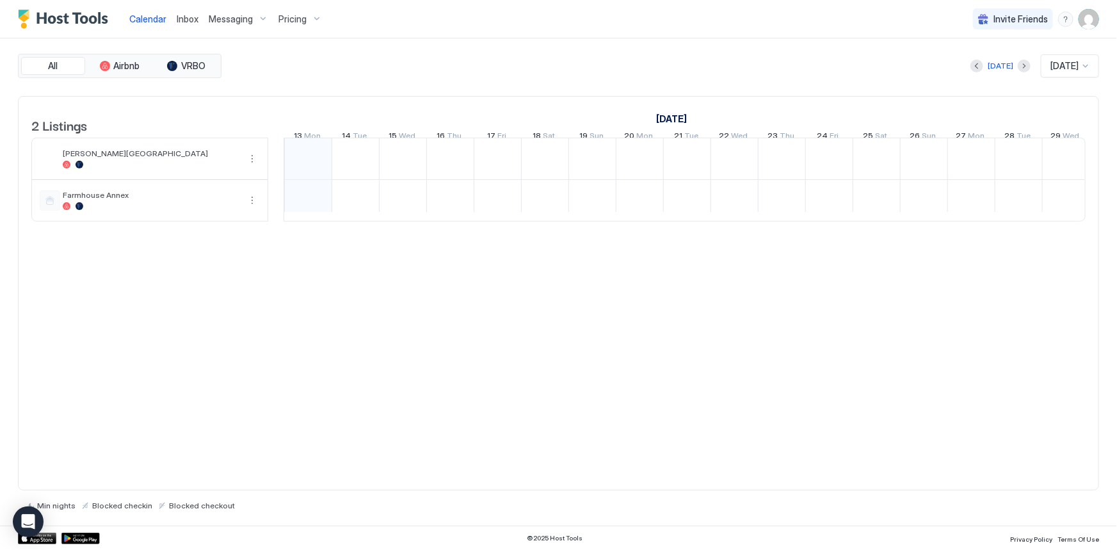
scroll to position [0, 710]
click at [161, 138] on th "2 Listings" at bounding box center [149, 117] width 237 height 41
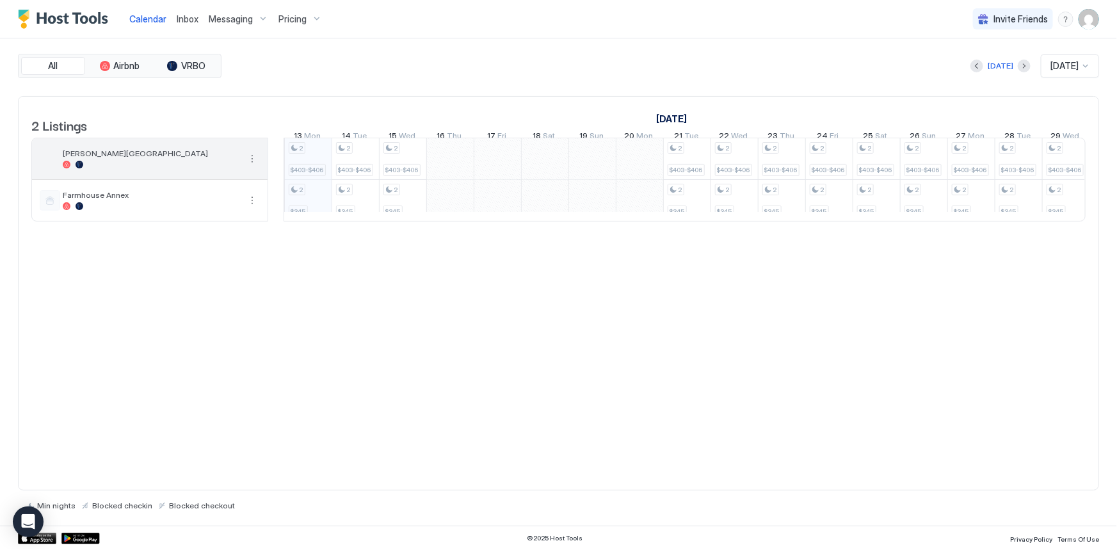
click at [159, 158] on span "[PERSON_NAME][GEOGRAPHIC_DATA]" at bounding box center [151, 153] width 177 height 10
click at [253, 166] on button "More options" at bounding box center [251, 158] width 15 height 15
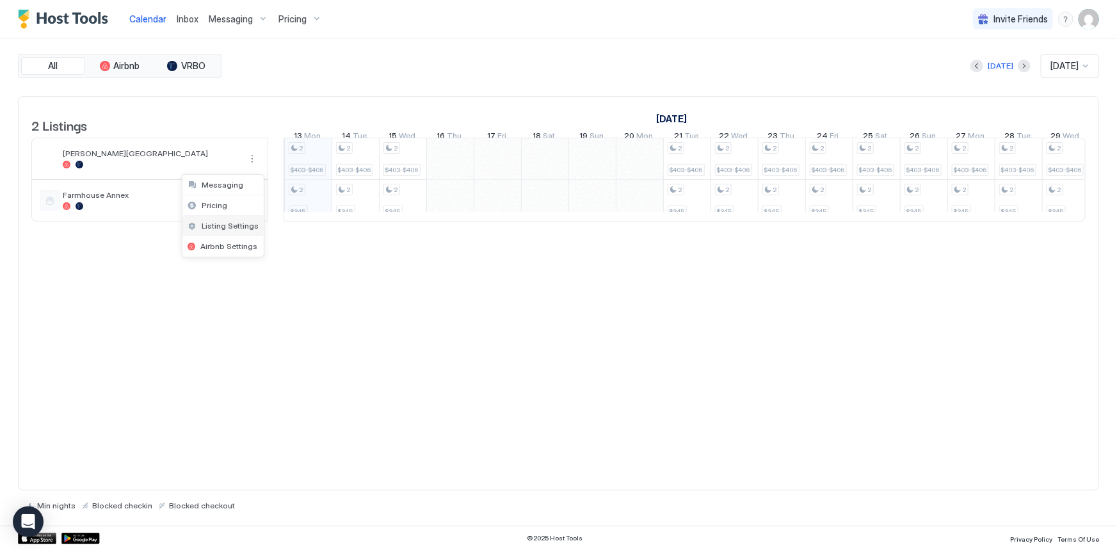
drag, startPoint x: 226, startPoint y: 224, endPoint x: 201, endPoint y: 222, distance: 25.0
click at [202, 222] on span "Listing Settings" at bounding box center [230, 226] width 57 height 10
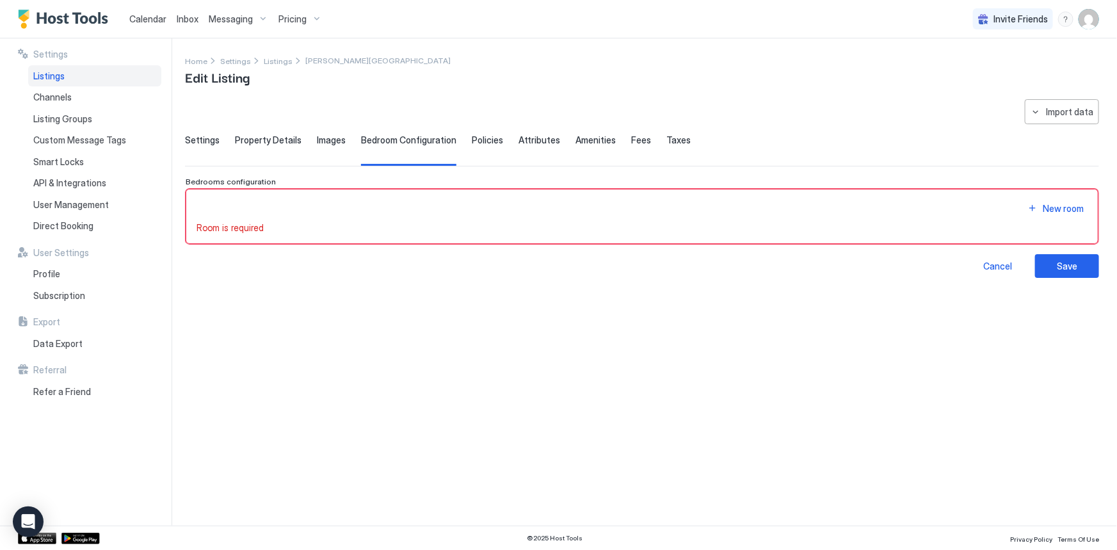
click at [260, 205] on div "New room" at bounding box center [641, 208] width 891 height 17
click at [207, 141] on span "Settings" at bounding box center [202, 140] width 35 height 12
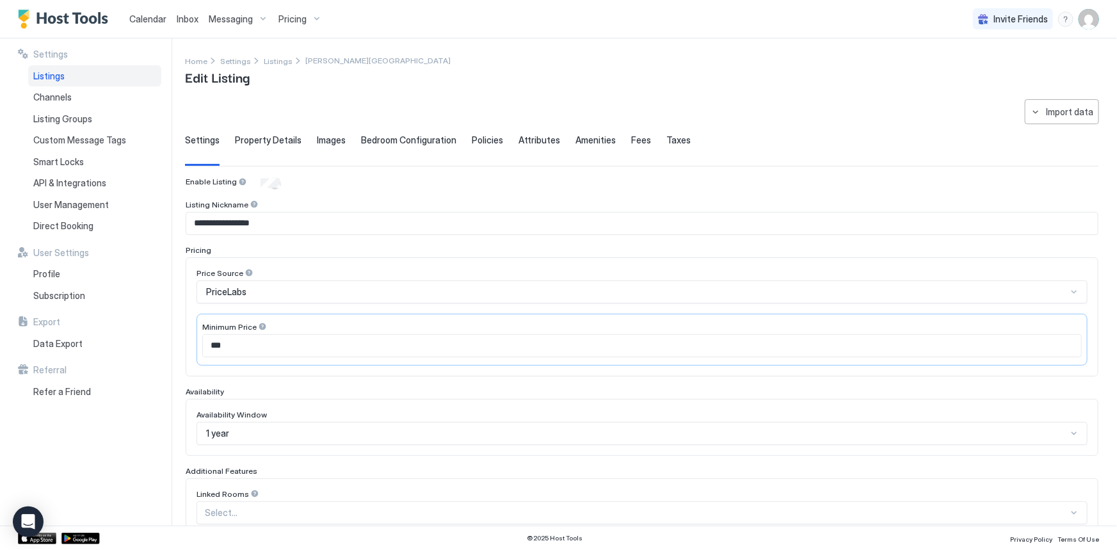
click at [207, 141] on span "Settings" at bounding box center [202, 140] width 35 height 12
click at [246, 139] on span "Property Details" at bounding box center [268, 140] width 67 height 12
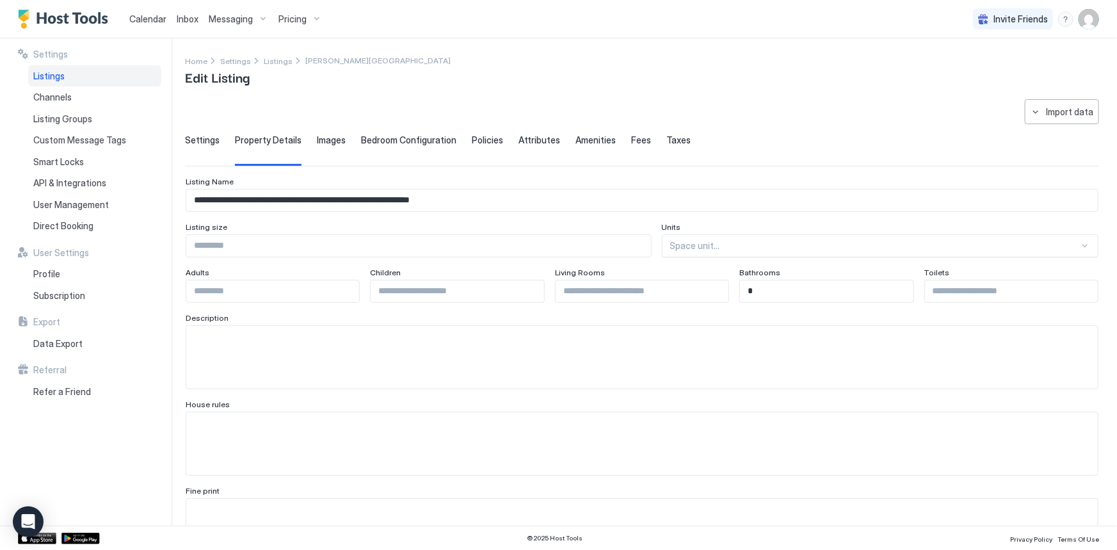
drag, startPoint x: 154, startPoint y: 24, endPoint x: 147, endPoint y: 14, distance: 11.5
click at [147, 14] on span "Calendar" at bounding box center [147, 18] width 37 height 11
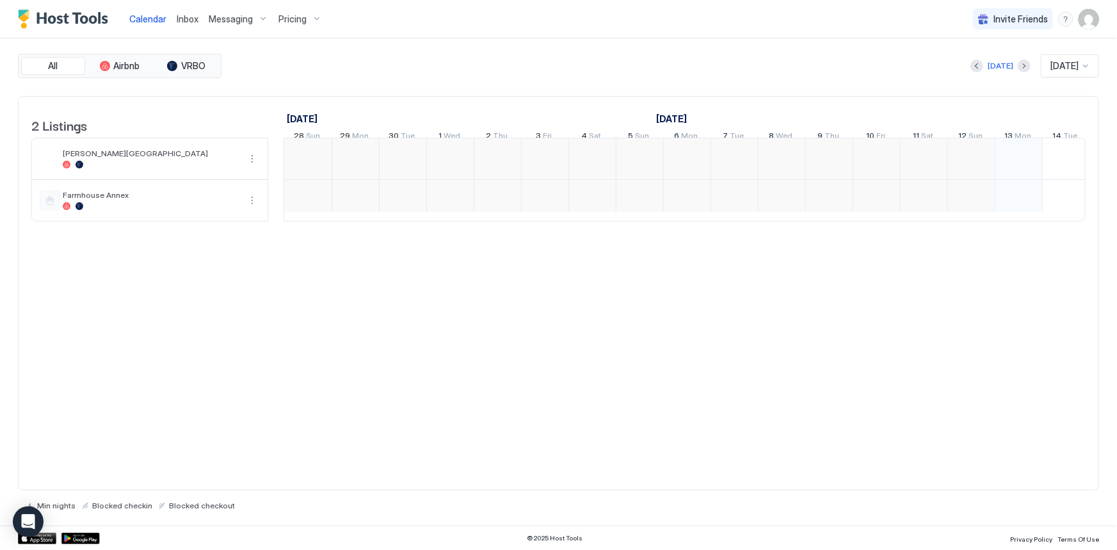
scroll to position [0, 710]
click at [147, 14] on span "Calendar" at bounding box center [147, 18] width 37 height 11
click at [294, 17] on span "Pricing" at bounding box center [292, 19] width 28 height 12
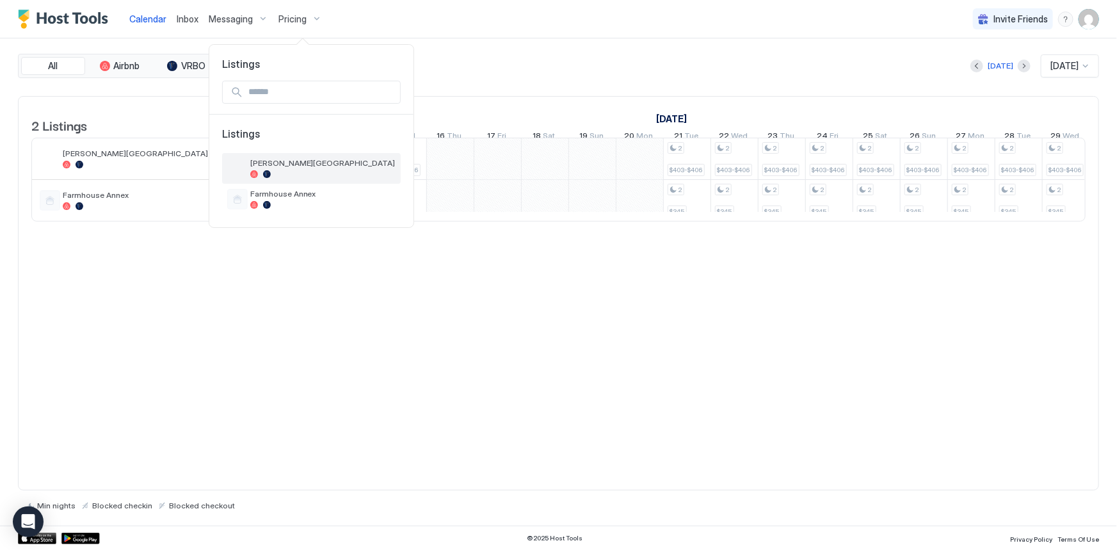
click at [321, 170] on div at bounding box center [322, 174] width 145 height 8
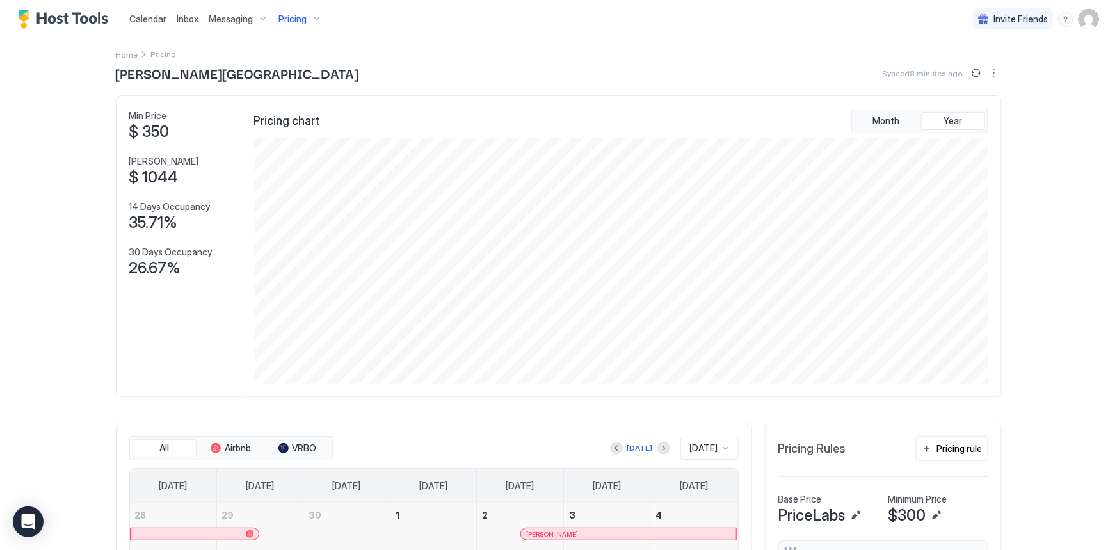
scroll to position [6, 0]
click at [148, 17] on span "Calendar" at bounding box center [147, 18] width 37 height 11
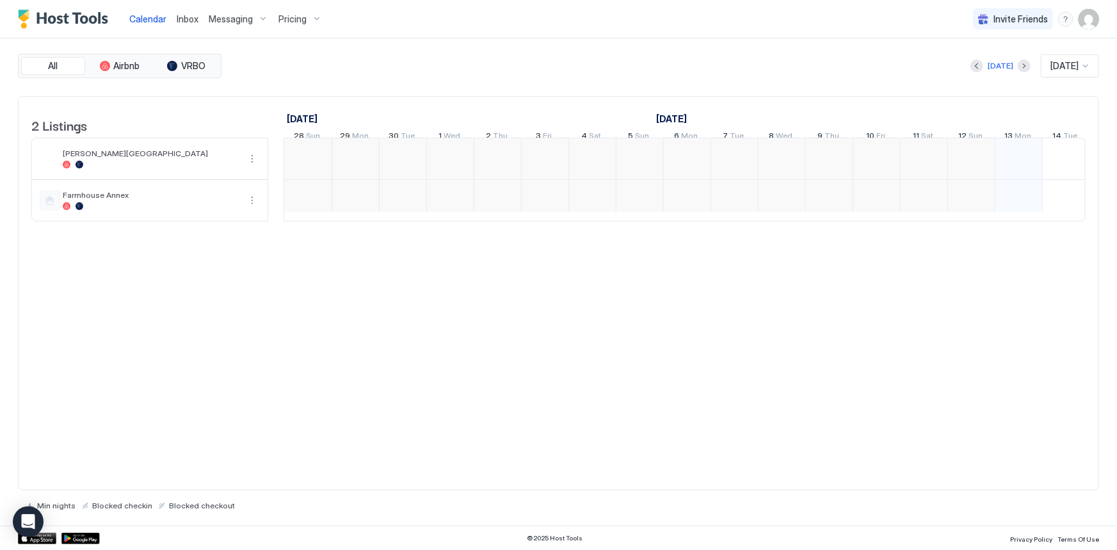
scroll to position [0, 710]
click at [692, 179] on div "2 $403-$406 2 $345 2 $403-$406 2 $345 2 $403-$406 2 $345 2 $403-$406 2 $345 2 $…" at bounding box center [923, 179] width 2699 height 83
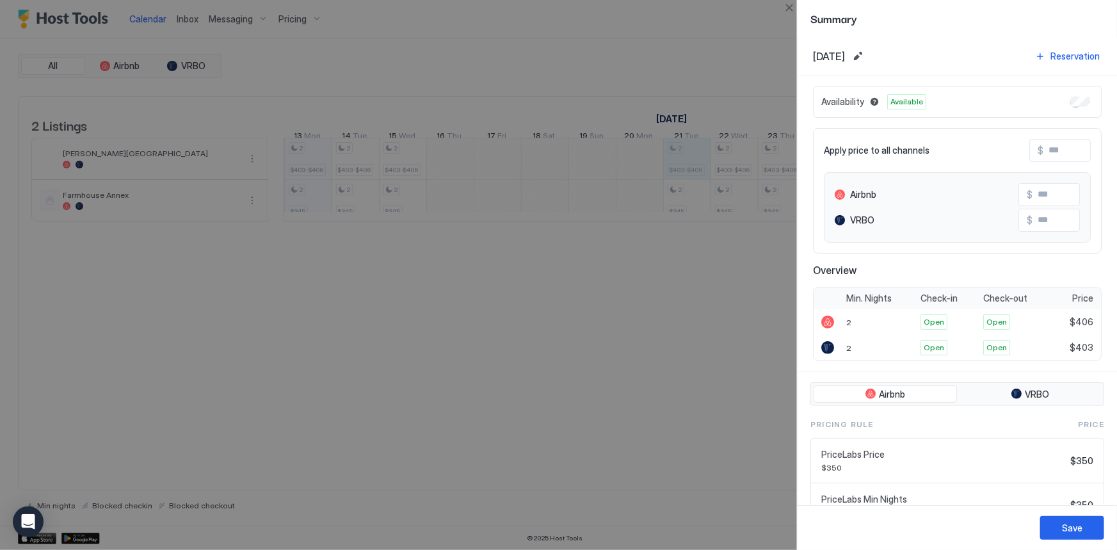
click at [692, 179] on div at bounding box center [558, 275] width 1117 height 550
click at [652, 83] on div at bounding box center [558, 275] width 1117 height 550
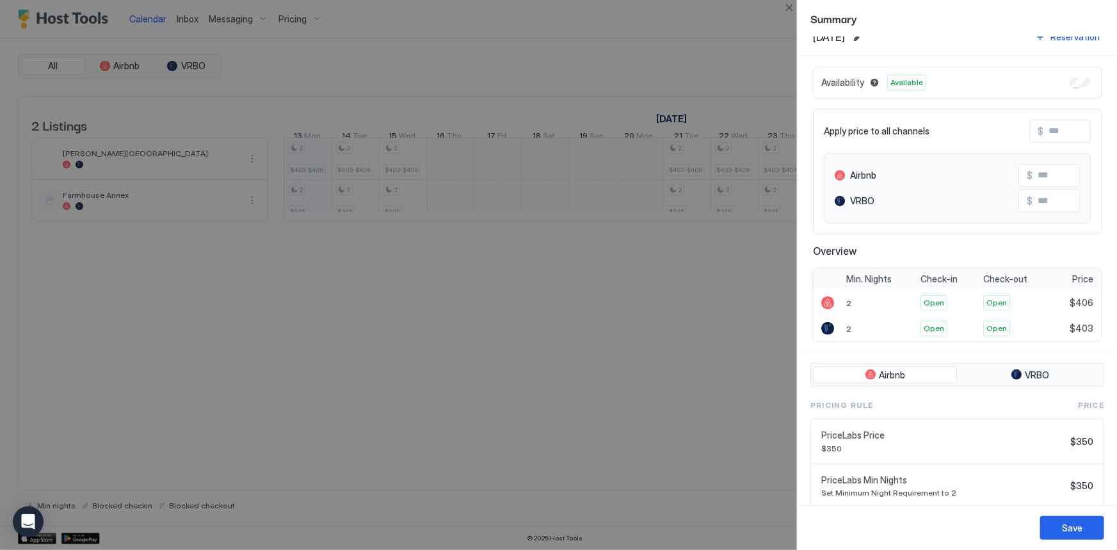
scroll to position [0, 0]
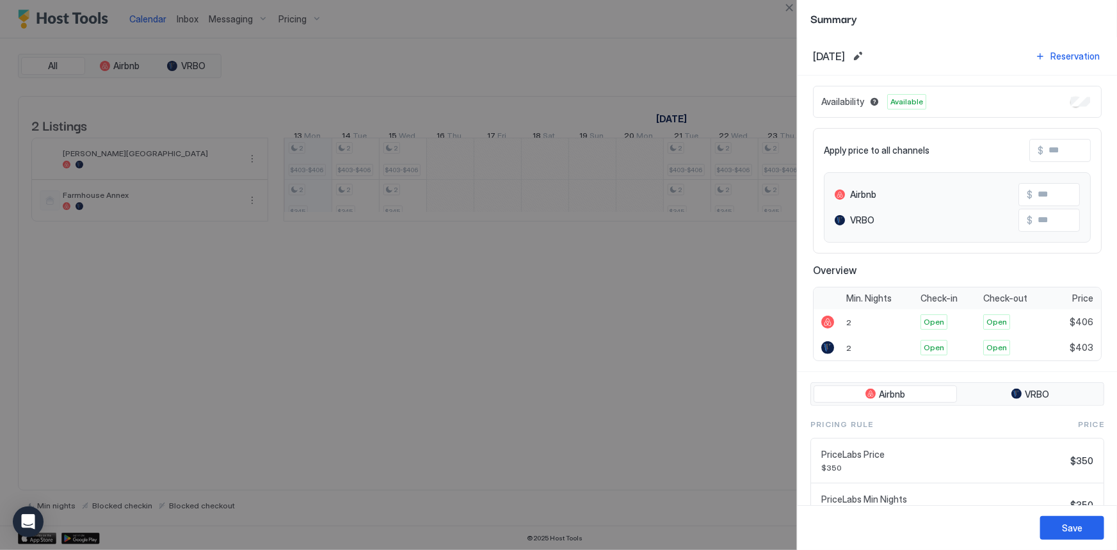
click at [697, 369] on div at bounding box center [558, 275] width 1117 height 550
drag, startPoint x: 721, startPoint y: 342, endPoint x: 682, endPoint y: 336, distance: 38.8
click at [682, 336] on div at bounding box center [558, 275] width 1117 height 550
